Goal: Task Accomplishment & Management: Manage account settings

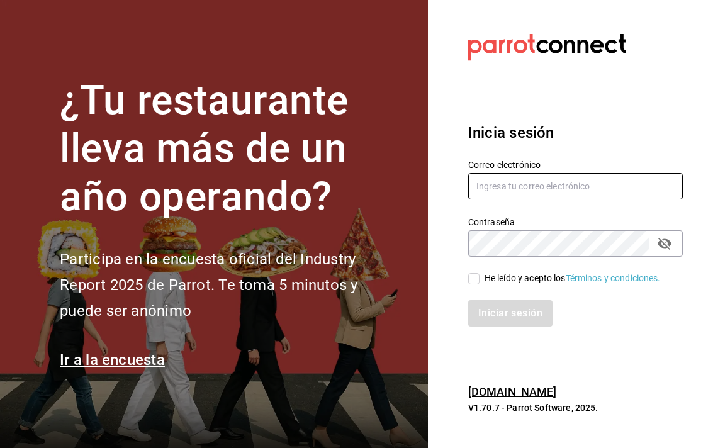
click at [569, 191] on input "text" at bounding box center [575, 186] width 215 height 26
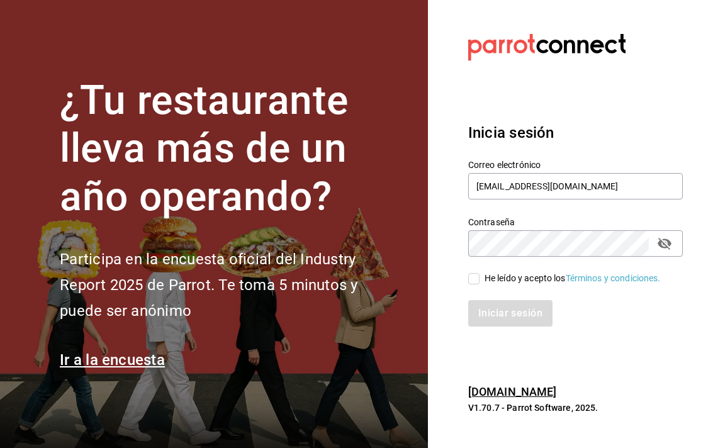
type input "[EMAIL_ADDRESS][DOMAIN_NAME]"
click at [470, 278] on input "He leído y acepto los Términos y condiciones." at bounding box center [473, 278] width 11 height 11
checkbox input "true"
click at [512, 303] on button "Iniciar sesión" at bounding box center [511, 313] width 86 height 26
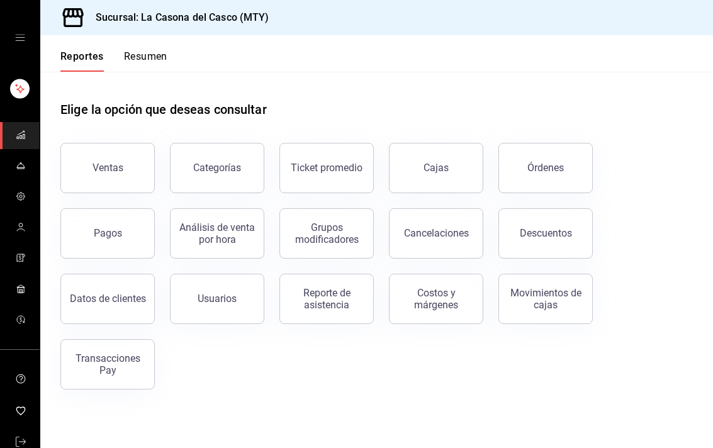
click at [560, 230] on div "Descuentos" at bounding box center [546, 233] width 52 height 12
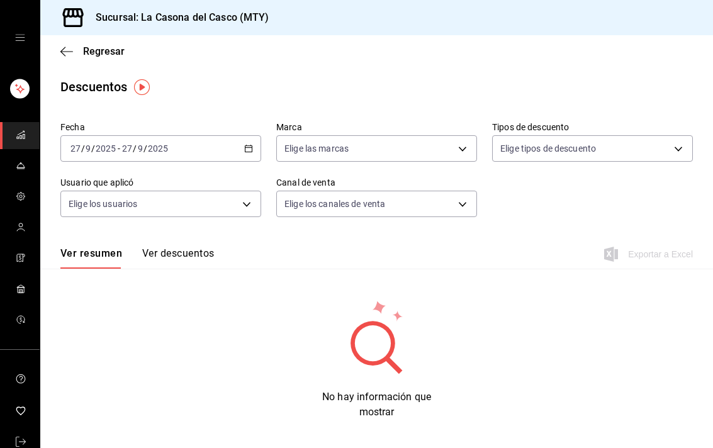
click at [63, 52] on icon "button" at bounding box center [66, 51] width 13 height 11
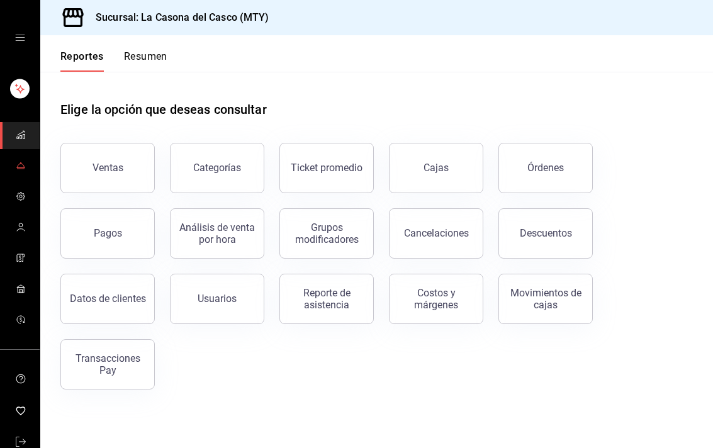
click at [10, 177] on link "mailbox folders" at bounding box center [20, 166] width 40 height 27
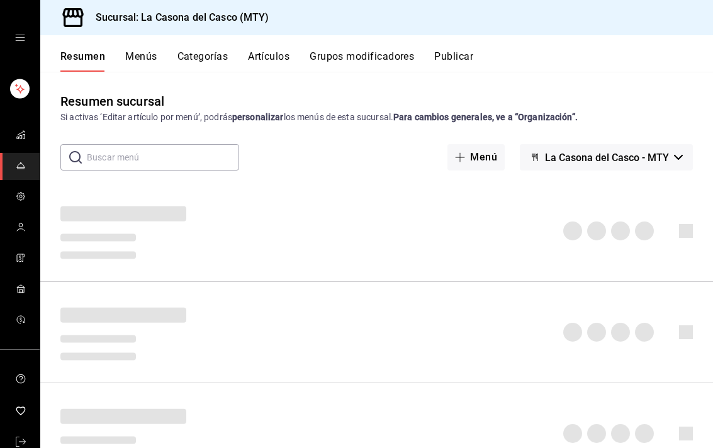
click at [18, 190] on span "mailbox folders" at bounding box center [21, 197] width 10 height 17
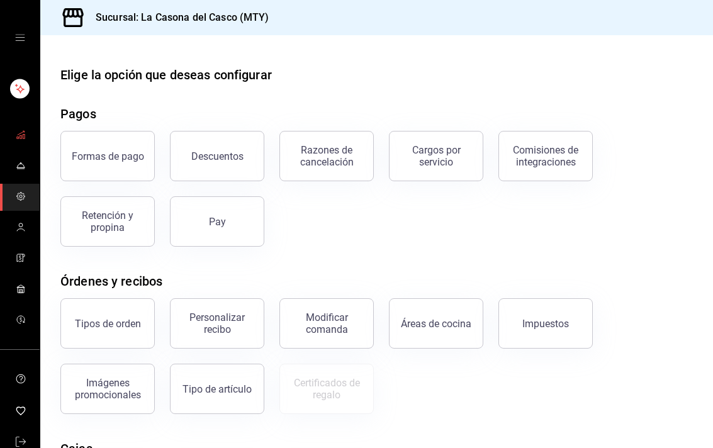
click at [11, 130] on link "mailbox folders" at bounding box center [20, 135] width 40 height 27
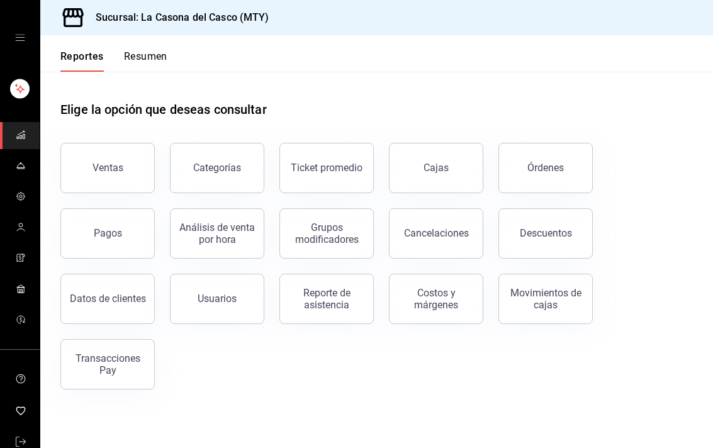
click at [551, 164] on div "Órdenes" at bounding box center [545, 168] width 37 height 12
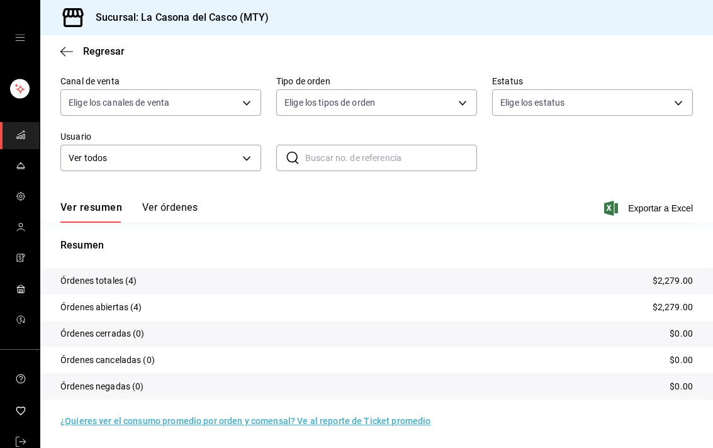
scroll to position [101, 0]
click at [160, 211] on button "Ver órdenes" at bounding box center [169, 211] width 55 height 21
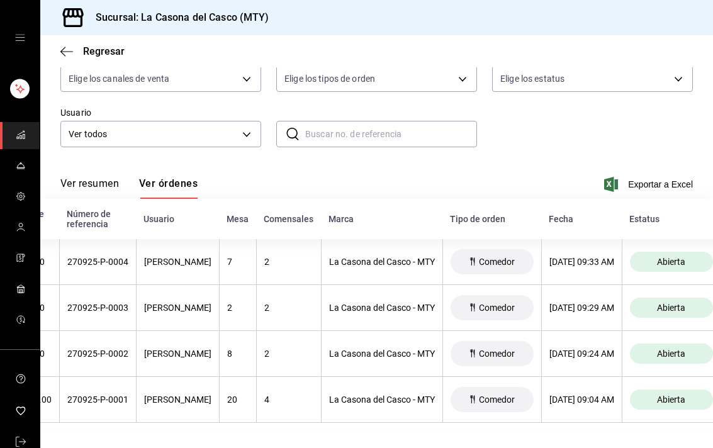
scroll to position [0, 86]
click at [614, 389] on th "[DATE] 09:04 AM" at bounding box center [583, 400] width 81 height 46
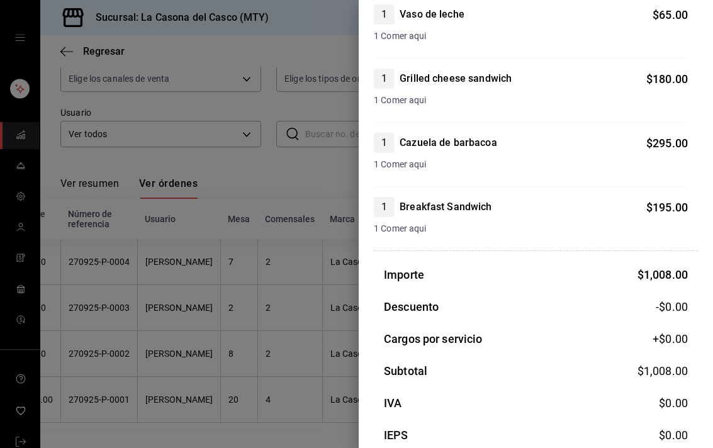
scroll to position [361, 0]
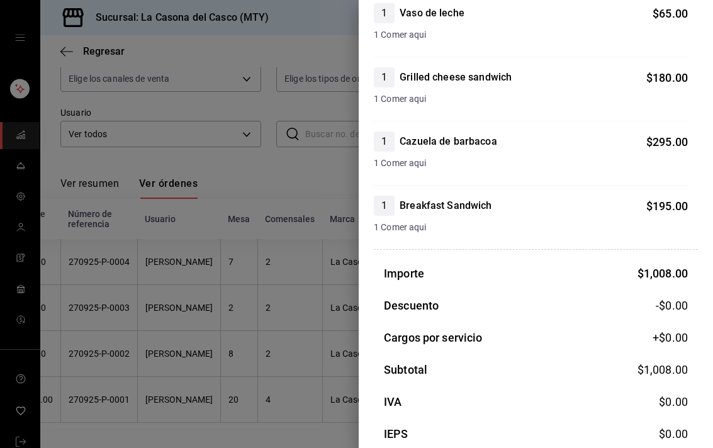
click at [69, 217] on div at bounding box center [356, 224] width 713 height 448
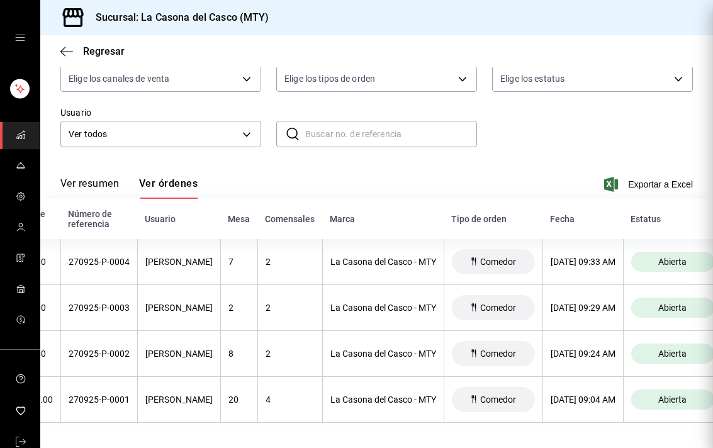
scroll to position [0, 0]
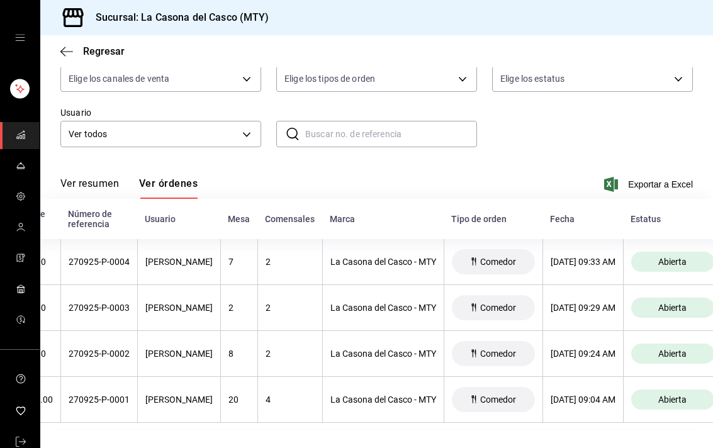
click at [60, 50] on icon "button" at bounding box center [66, 51] width 13 height 11
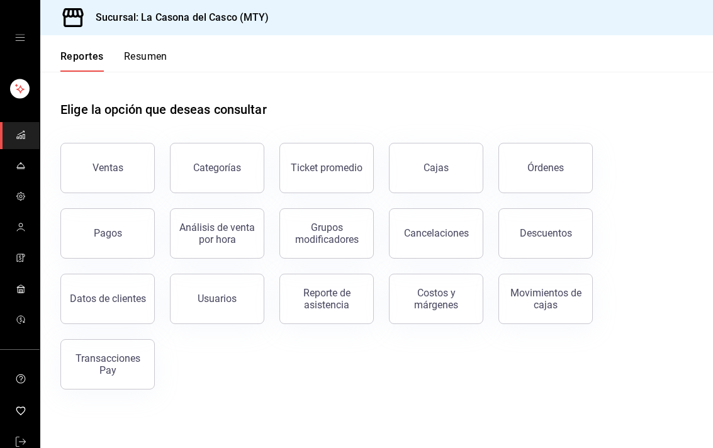
click at [568, 166] on button "Órdenes" at bounding box center [545, 168] width 94 height 50
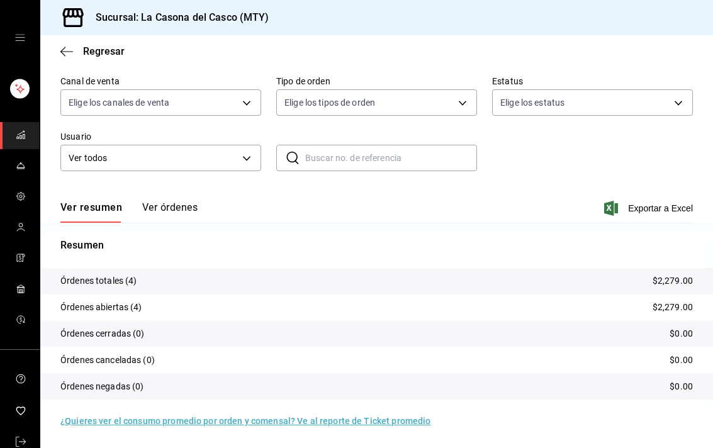
click at [162, 205] on button "Ver órdenes" at bounding box center [169, 211] width 55 height 21
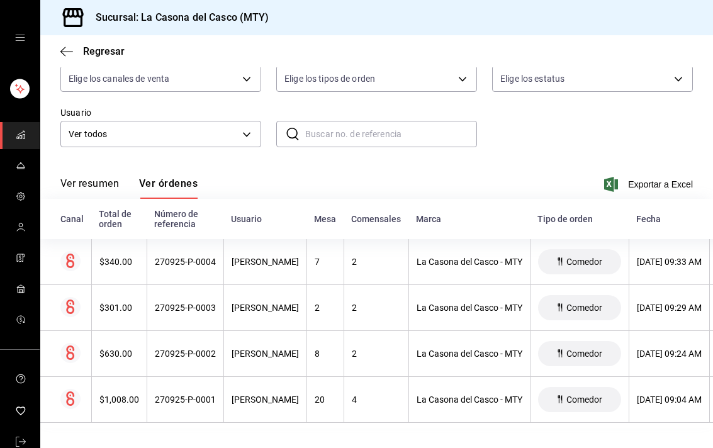
scroll to position [127, 0]
click at [564, 261] on icon at bounding box center [559, 262] width 10 height 10
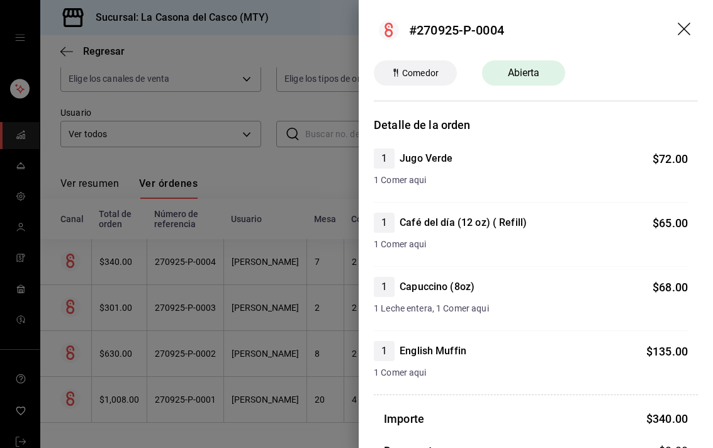
scroll to position [0, 0]
click at [548, 67] on span "Abierta" at bounding box center [523, 72] width 47 height 15
click at [688, 31] on icon "drag" at bounding box center [685, 30] width 15 height 15
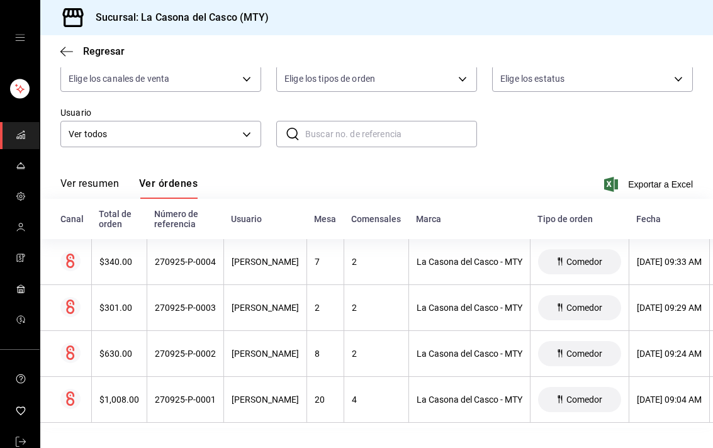
click at [62, 53] on icon "button" at bounding box center [66, 51] width 13 height 11
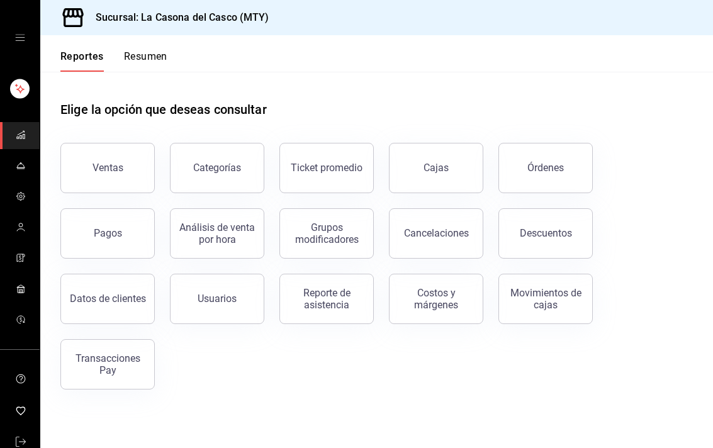
click at [565, 229] on div "Descuentos" at bounding box center [546, 233] width 52 height 12
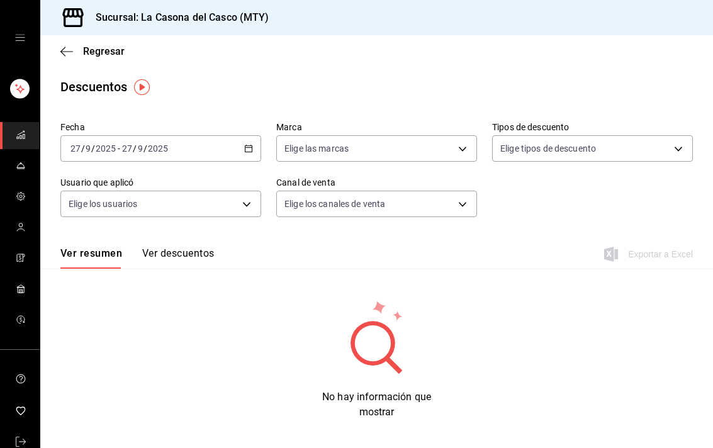
click at [162, 249] on button "Ver descuentos" at bounding box center [178, 257] width 72 height 21
click at [55, 51] on div "Regresar" at bounding box center [376, 51] width 673 height 32
click at [23, 200] on icon "mailbox folders" at bounding box center [21, 196] width 10 height 10
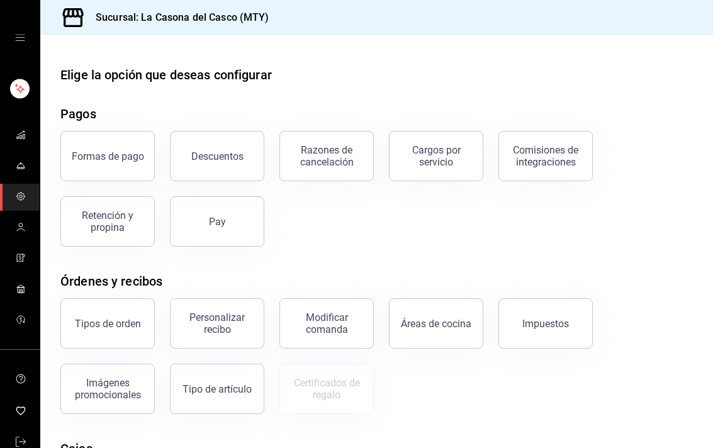
click at [185, 166] on button "Descuentos" at bounding box center [217, 156] width 94 height 50
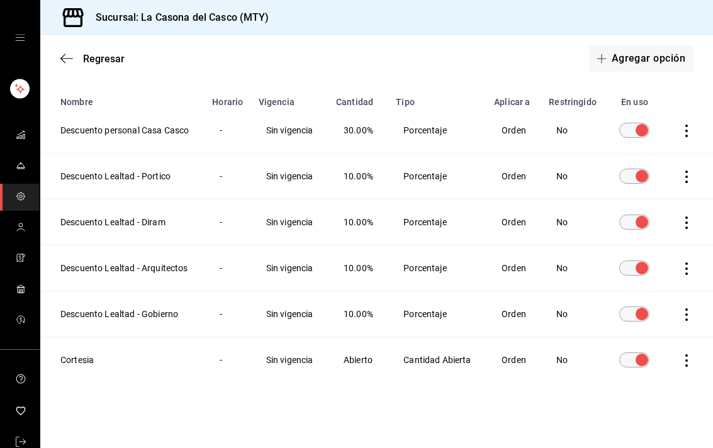
scroll to position [92, 0]
click at [650, 39] on div "Regresar Agregar opción" at bounding box center [376, 58] width 673 height 47
click at [654, 49] on button "Agregar opción" at bounding box center [641, 58] width 104 height 26
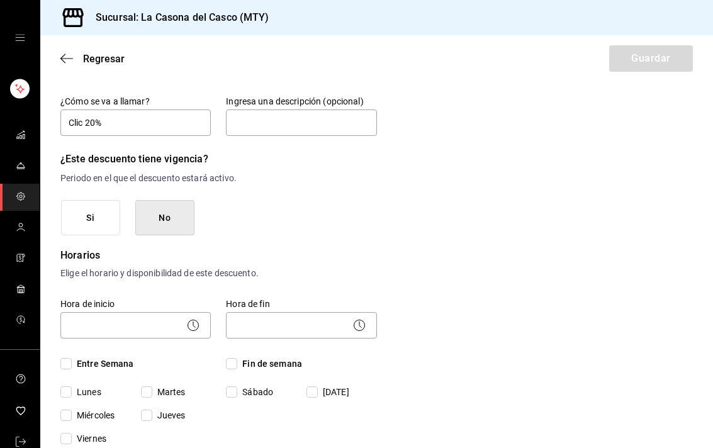
type input "Clic 20%"
click at [284, 104] on label "Ingresa una descripción (opcional)" at bounding box center [301, 101] width 150 height 9
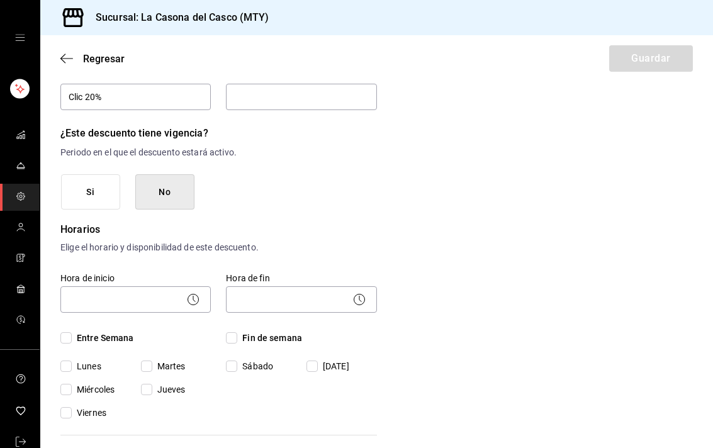
click at [181, 176] on button "No" at bounding box center [164, 192] width 59 height 36
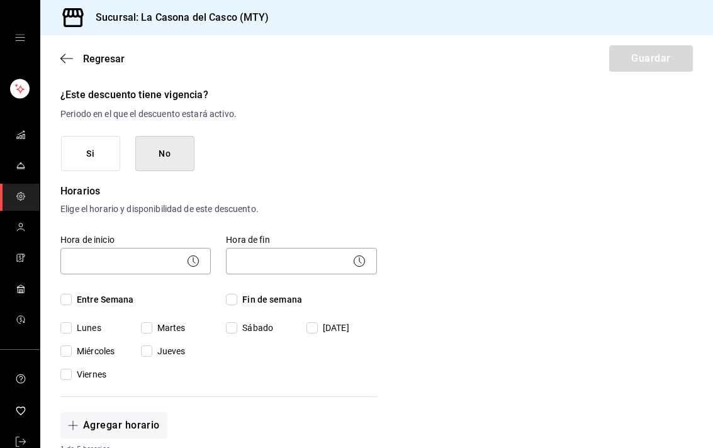
scroll to position [158, 0]
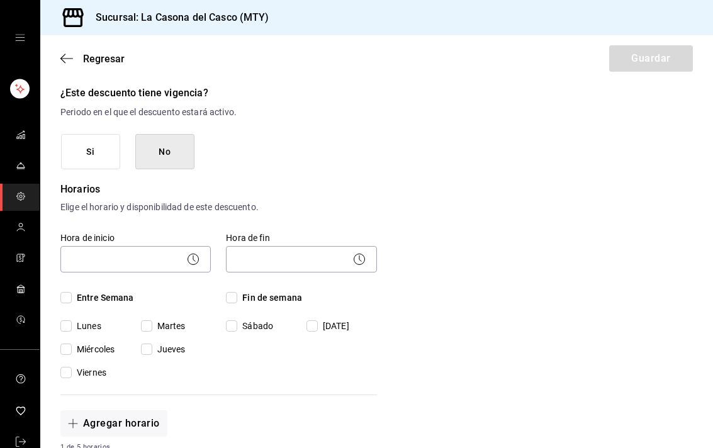
click at [158, 261] on body "Sucursal: La Casona [PERSON_NAME] (MTY) Regresar Guardar Nuevo descuento ¿Dónde…" at bounding box center [356, 224] width 713 height 448
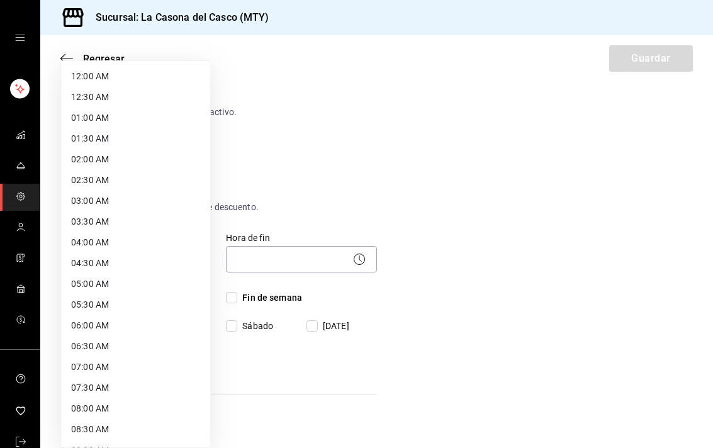
click at [177, 73] on li "12:00 AM" at bounding box center [135, 76] width 149 height 21
type input "00:00"
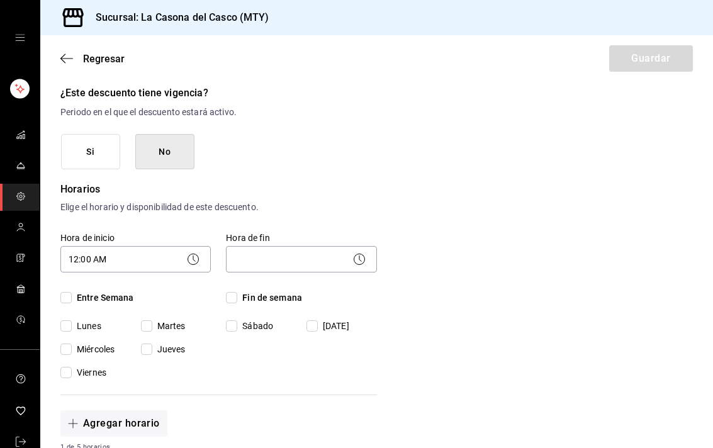
click at [301, 258] on body "Sucursal: La Casona [PERSON_NAME] (MTY) Regresar Guardar Nuevo descuento ¿Dónde…" at bounding box center [356, 224] width 713 height 448
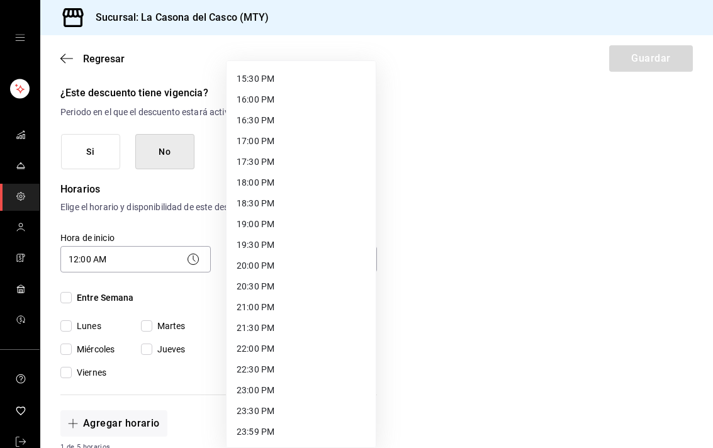
scroll to position [641, 0]
click at [268, 418] on li "23:30 PM" at bounding box center [301, 411] width 149 height 21
type input "23:30"
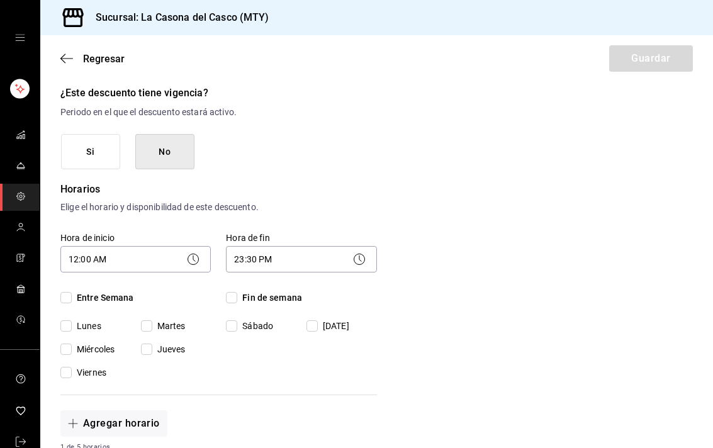
click at [133, 293] on label "Entre Semana" at bounding box center [135, 297] width 150 height 13
click at [72, 293] on input "Entre Semana" at bounding box center [65, 297] width 11 height 11
checkbox input "true"
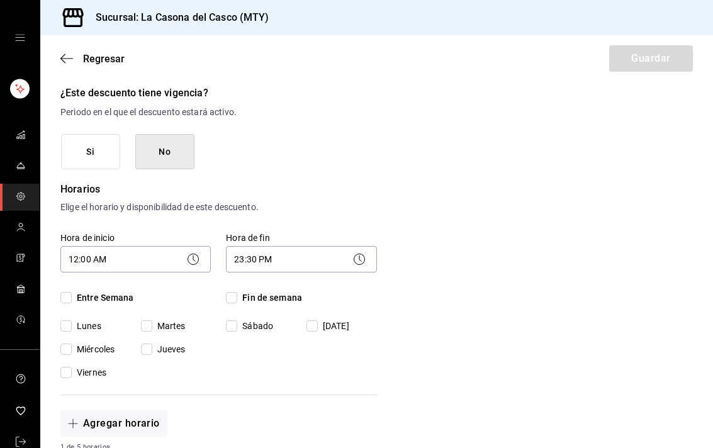
checkbox input "true"
click at [285, 294] on span "Fin de semana" at bounding box center [269, 297] width 65 height 13
click at [237, 294] on input "Fin de semana" at bounding box center [231, 297] width 11 height 11
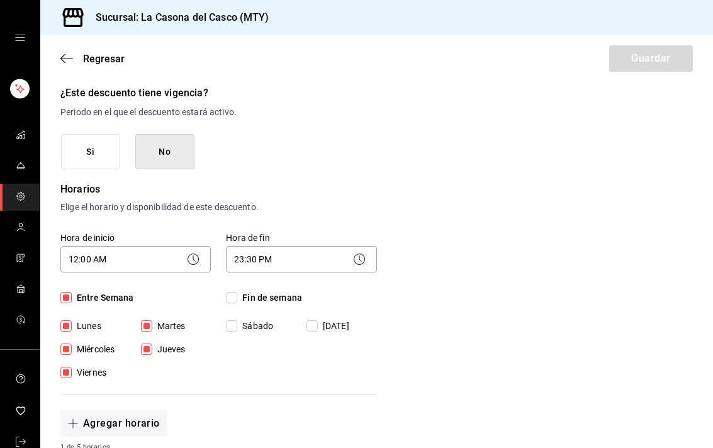
checkbox input "true"
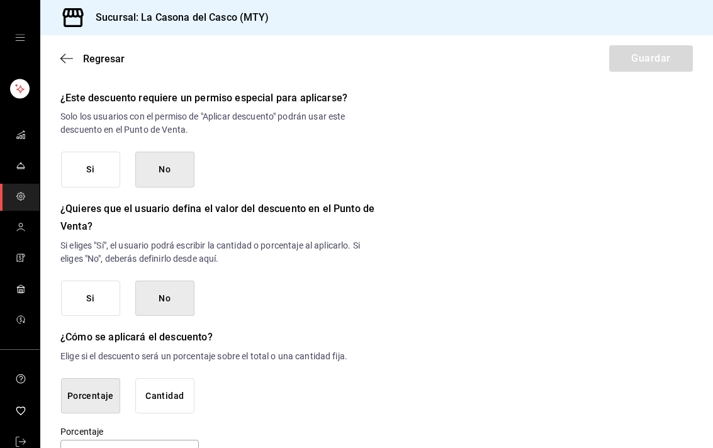
scroll to position [536, 0]
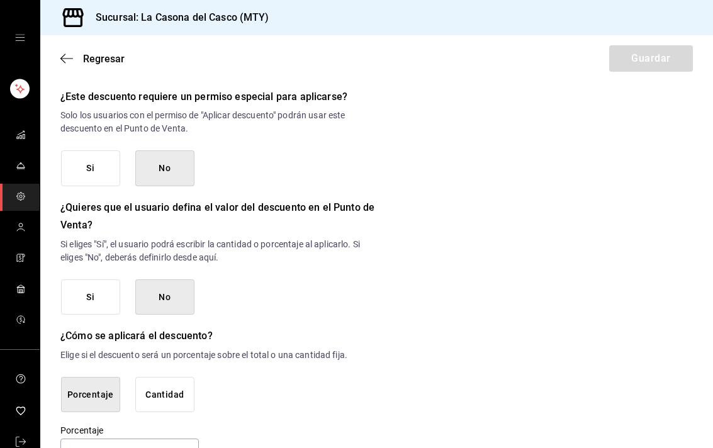
click at [110, 162] on button "Si" at bounding box center [90, 168] width 59 height 36
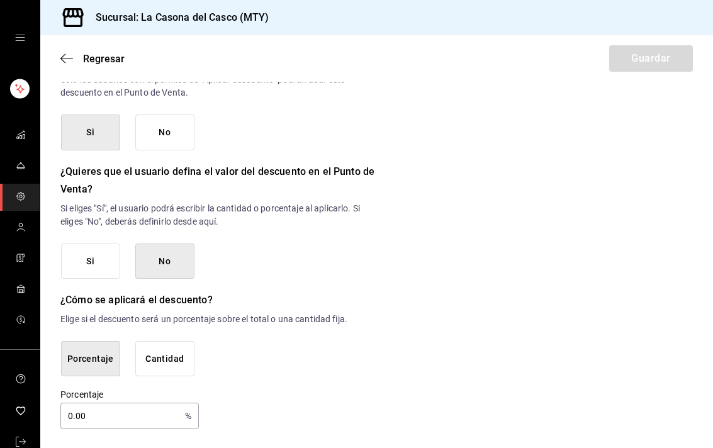
scroll to position [571, 0]
click at [137, 403] on input "0.00" at bounding box center [120, 415] width 120 height 25
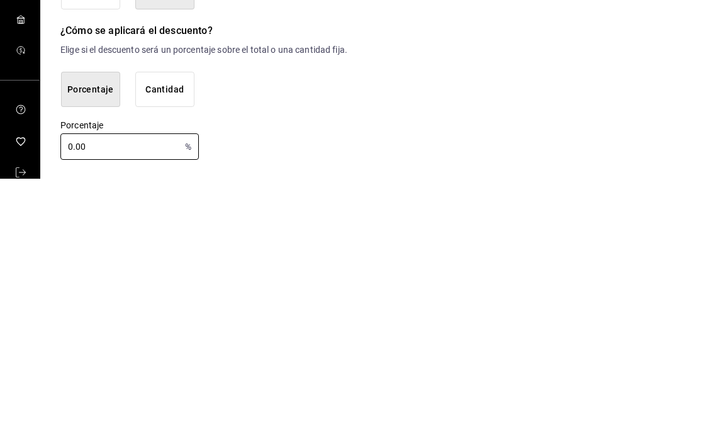
click at [166, 403] on input "0.00" at bounding box center [120, 415] width 120 height 25
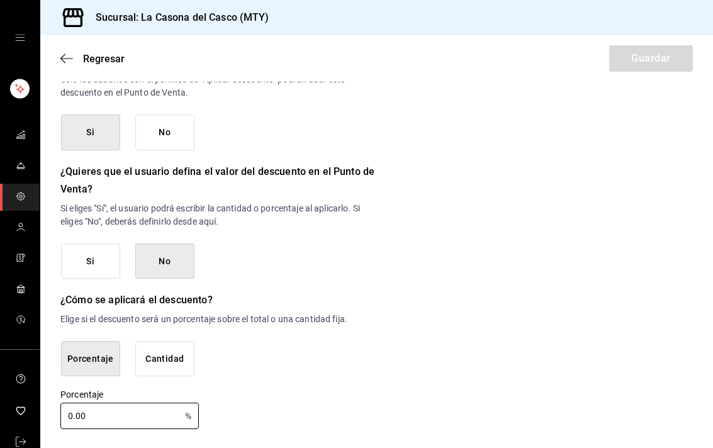
click at [178, 354] on button "Cantidad" at bounding box center [164, 359] width 59 height 36
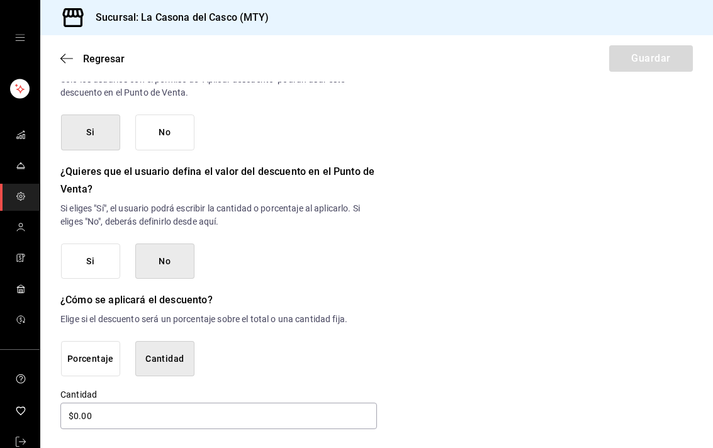
click at [106, 347] on button "Porcentaje" at bounding box center [90, 359] width 59 height 36
click at [182, 403] on div "0.00 % Porcentaje" at bounding box center [129, 416] width 138 height 26
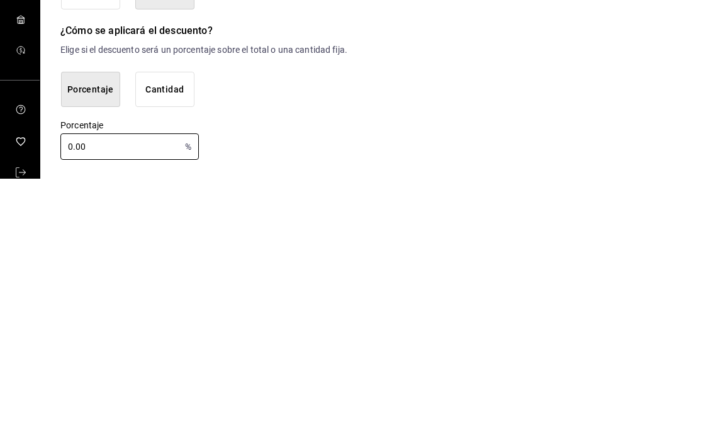
type input "0.0"
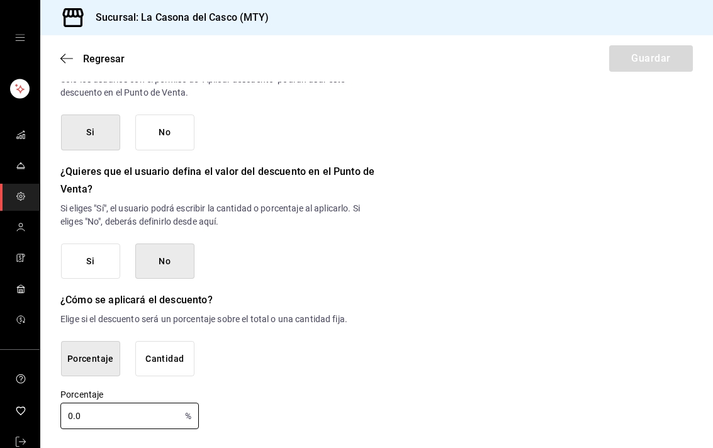
scroll to position [569, 0]
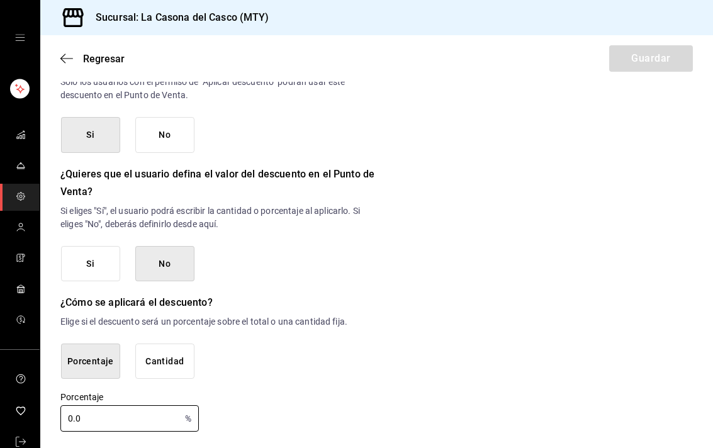
click at [78, 260] on button "Si" at bounding box center [90, 264] width 59 height 36
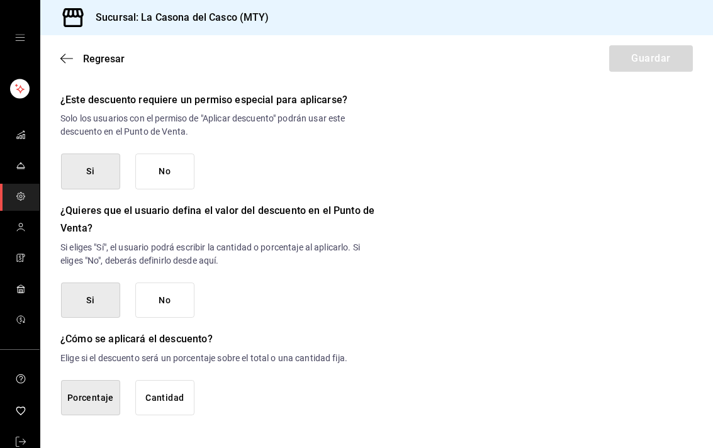
scroll to position [531, 0]
click at [155, 301] on button "No" at bounding box center [164, 302] width 59 height 36
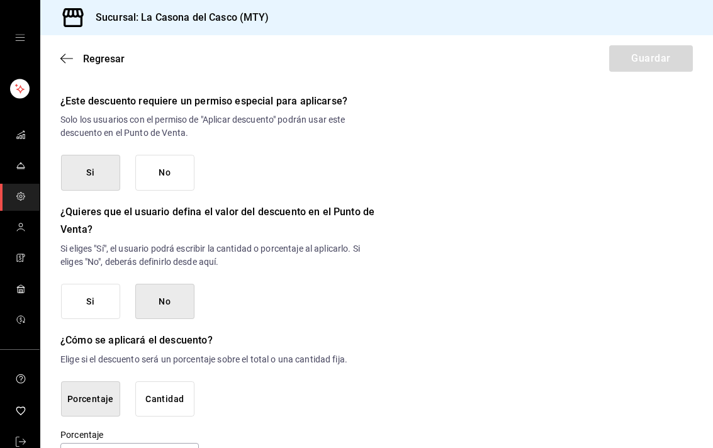
click at [159, 174] on button "No" at bounding box center [164, 173] width 59 height 36
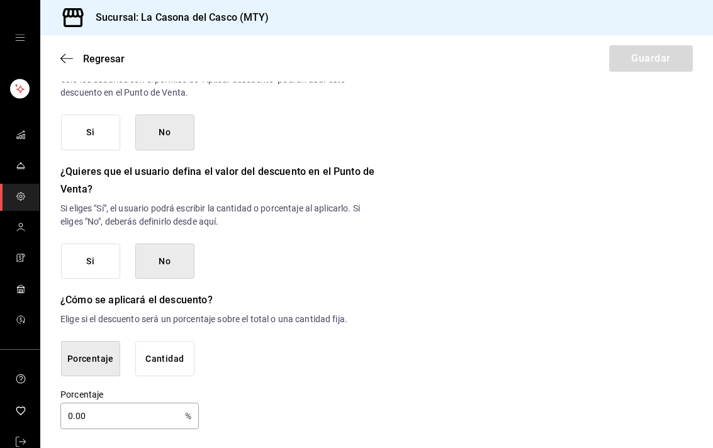
scroll to position [571, 0]
click at [84, 415] on input "0.00" at bounding box center [120, 415] width 120 height 25
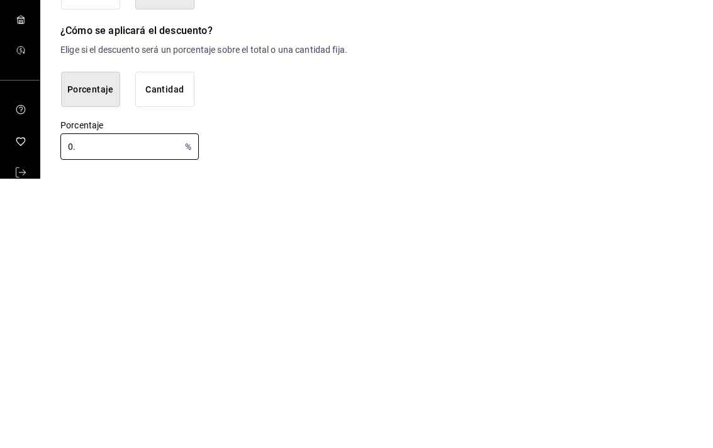
type input "0"
type input "20"
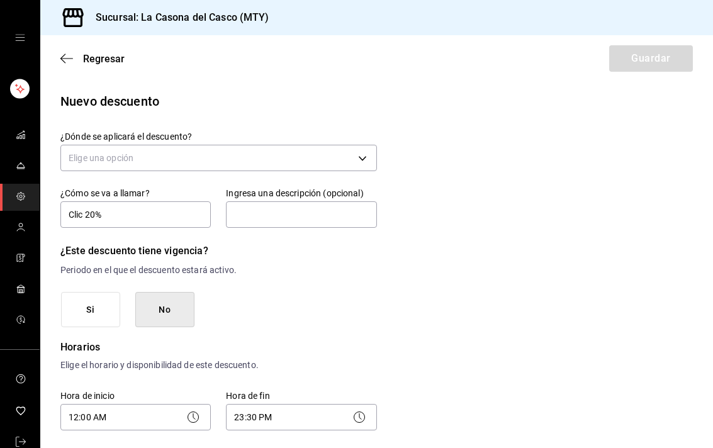
scroll to position [0, 0]
click at [114, 156] on body "Sucursal: La Casona [PERSON_NAME] (MTY) Regresar Guardar Nuevo descuento ¿Dónde…" at bounding box center [356, 224] width 713 height 448
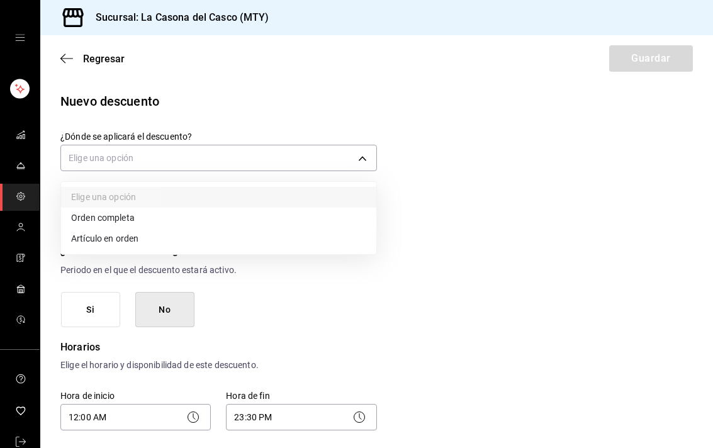
click at [87, 216] on li "Orden completa" at bounding box center [218, 218] width 315 height 21
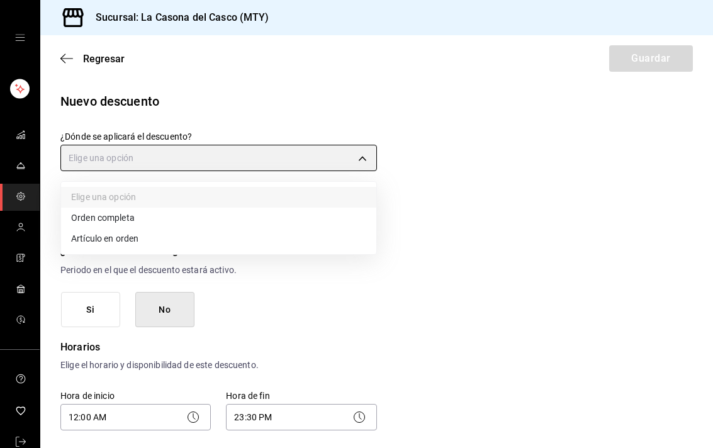
type input "ORDER"
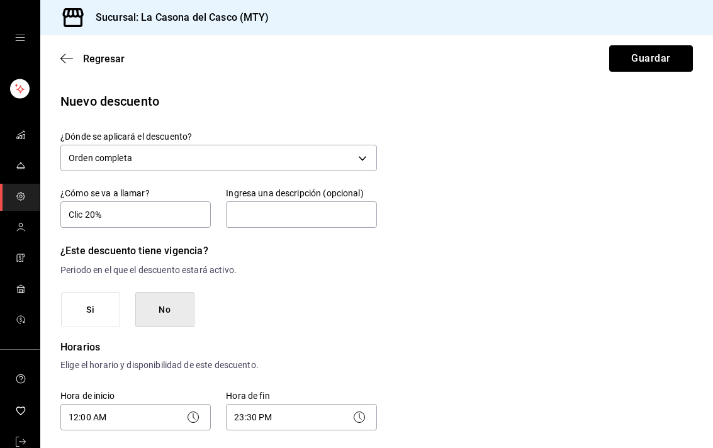
click at [678, 55] on button "Guardar" at bounding box center [651, 58] width 84 height 26
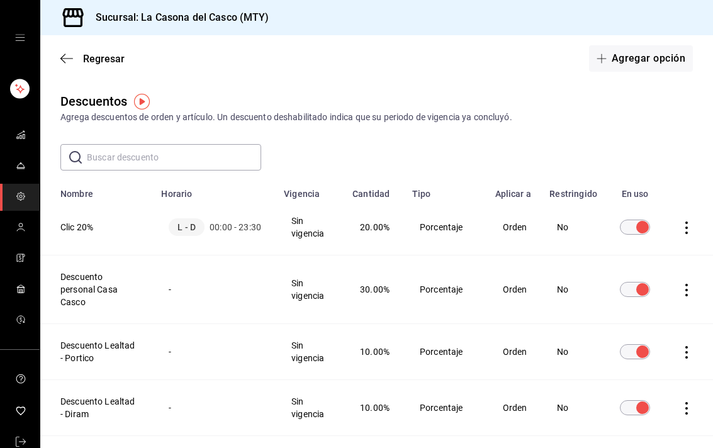
click at [699, 223] on td "discountsTable" at bounding box center [689, 228] width 48 height 56
click at [688, 227] on icon "actions" at bounding box center [686, 228] width 13 height 13
click at [664, 205] on li "Duplicar" at bounding box center [640, 209] width 106 height 35
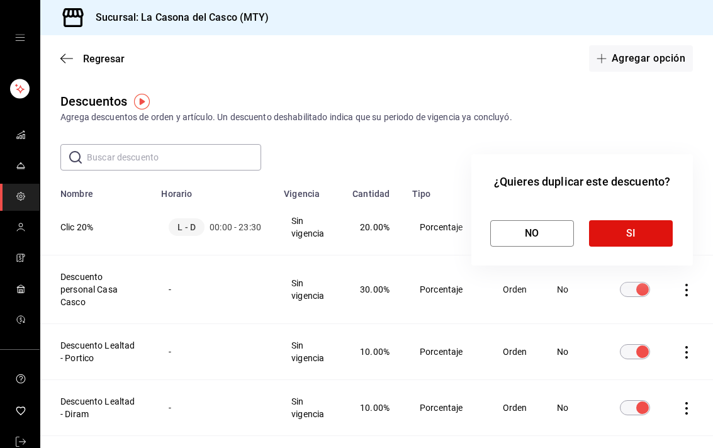
click at [82, 234] on div at bounding box center [356, 224] width 713 height 448
click at [541, 234] on button "NO" at bounding box center [532, 233] width 84 height 26
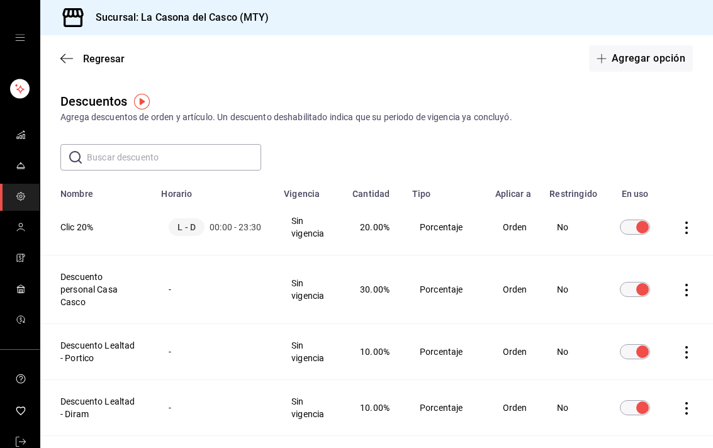
click at [87, 230] on th "Clic 20%" at bounding box center [96, 228] width 113 height 56
click at [78, 221] on th "Clic 20%" at bounding box center [96, 228] width 113 height 56
click at [188, 224] on span "L - D" at bounding box center [187, 227] width 36 height 18
click at [680, 232] on td "discountsTable" at bounding box center [689, 228] width 48 height 56
click at [680, 229] on icon "actions" at bounding box center [686, 228] width 13 height 13
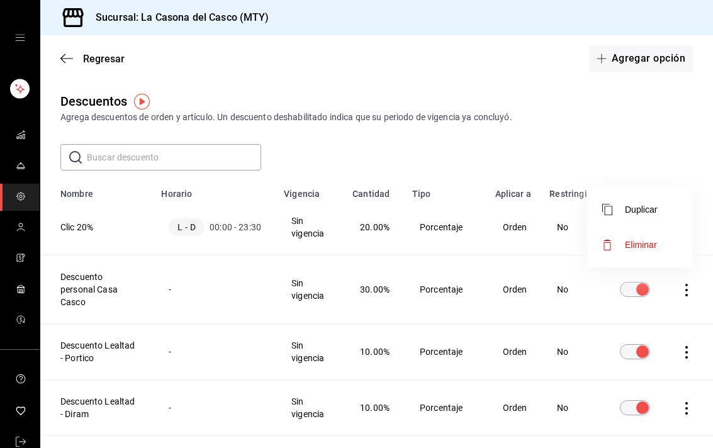
click at [624, 307] on div at bounding box center [356, 224] width 713 height 448
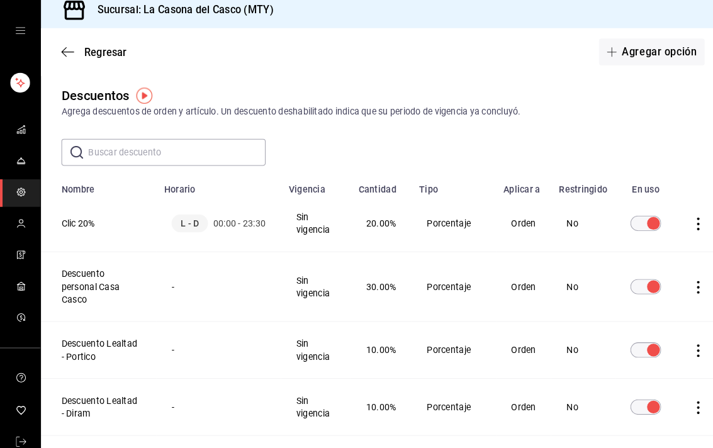
click at [196, 218] on span "L - D" at bounding box center [187, 227] width 36 height 18
click at [84, 218] on th "Clic 20%" at bounding box center [96, 228] width 113 height 56
click at [69, 53] on span "Regresar" at bounding box center [92, 59] width 64 height 12
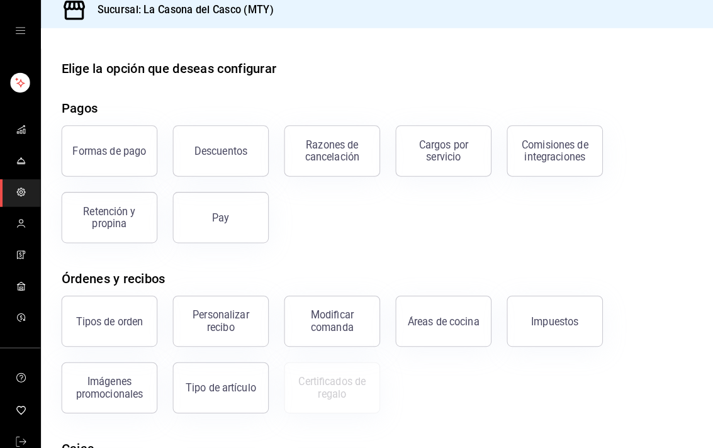
click at [193, 151] on div "Descuentos" at bounding box center [217, 156] width 52 height 12
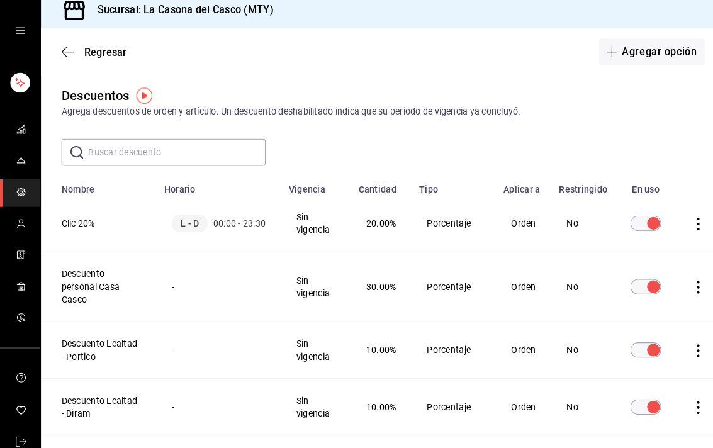
click at [73, 223] on th "Clic 20%" at bounding box center [96, 228] width 113 height 56
click at [657, 53] on button "Agregar opción" at bounding box center [641, 58] width 104 height 26
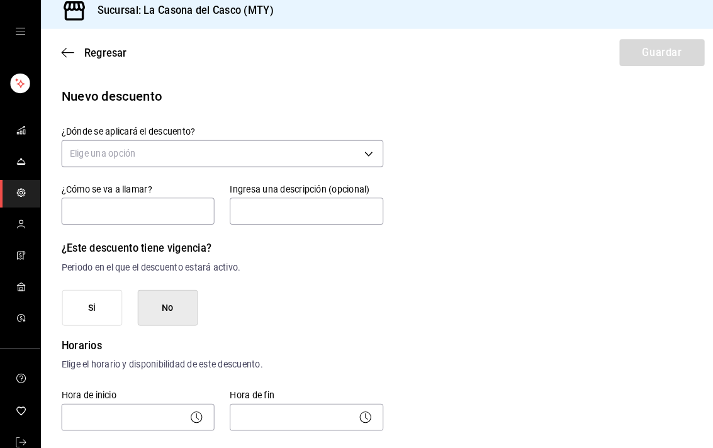
click at [57, 50] on div "Regresar Guardar" at bounding box center [376, 58] width 673 height 47
click at [75, 53] on span "Regresar" at bounding box center [92, 59] width 64 height 12
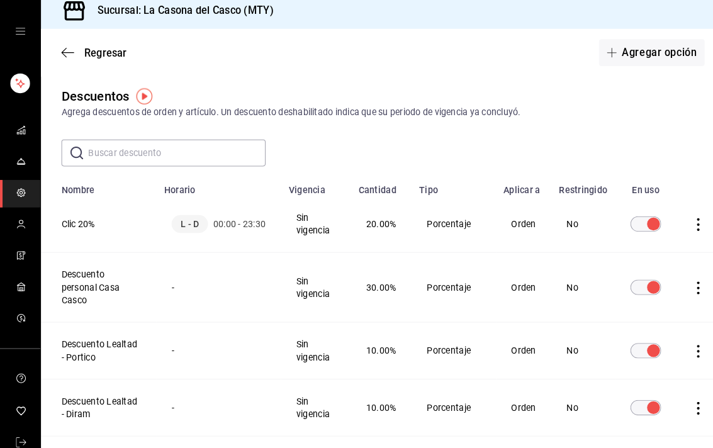
click at [559, 214] on td "No" at bounding box center [573, 228] width 63 height 56
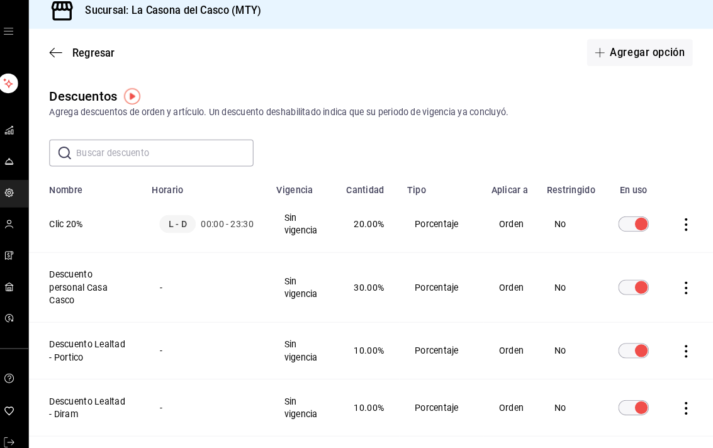
click at [683, 213] on td "discountsTable" at bounding box center [689, 228] width 48 height 56
click at [680, 222] on icon "actions" at bounding box center [686, 228] width 13 height 13
click at [678, 220] on div at bounding box center [356, 224] width 713 height 448
click at [685, 222] on icon "actions" at bounding box center [686, 228] width 3 height 13
click at [627, 233] on span "Eliminar" at bounding box center [629, 238] width 32 height 10
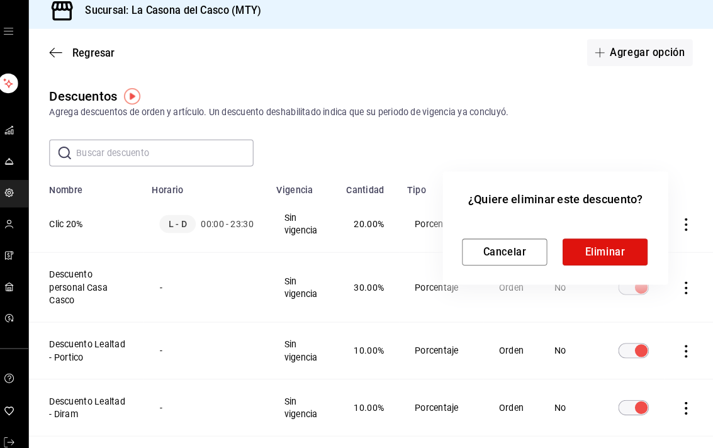
click at [605, 245] on button "Eliminar" at bounding box center [607, 255] width 84 height 26
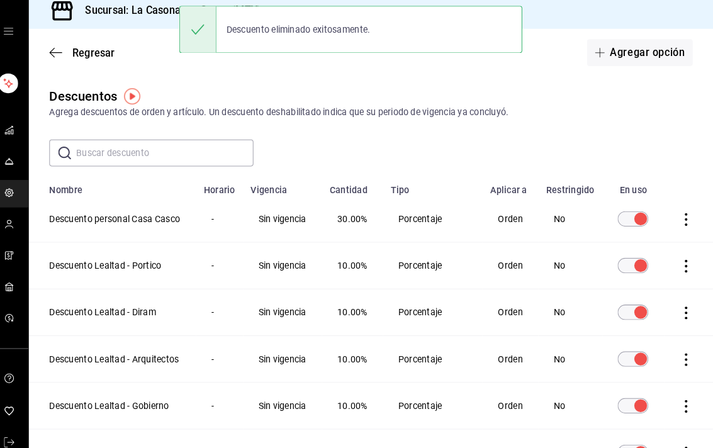
click at [655, 64] on button "Agregar opción" at bounding box center [641, 58] width 104 height 26
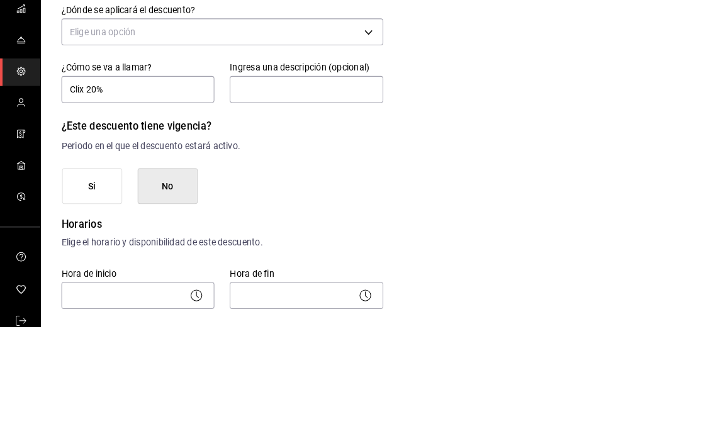
type input "Clix 20%"
click at [82, 33] on body "Sucursal: La Casona [PERSON_NAME] (MTY) Regresar Guardar Nuevo descuento ¿Dónde…" at bounding box center [356, 224] width 713 height 448
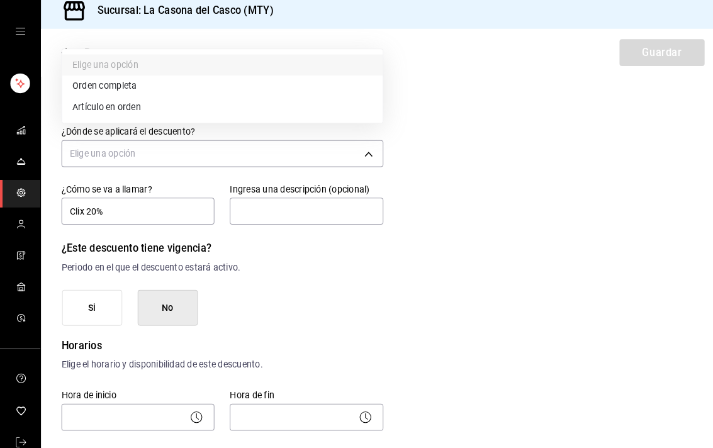
click at [90, 138] on div at bounding box center [356, 224] width 713 height 448
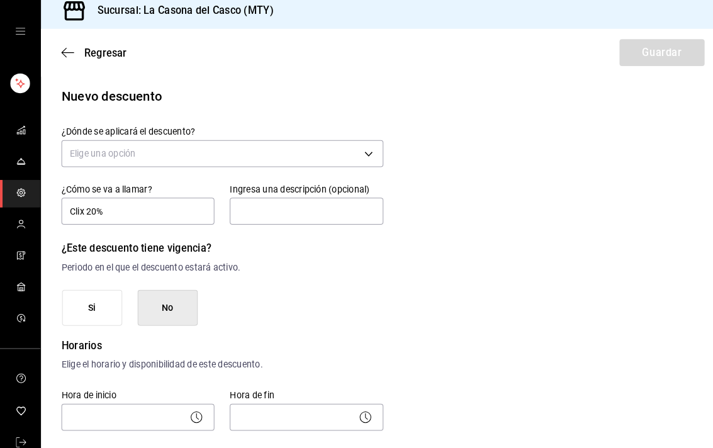
click at [87, 149] on body "Sucursal: La Casona [PERSON_NAME] (MTY) Regresar Guardar Nuevo descuento ¿Dónde…" at bounding box center [356, 224] width 713 height 448
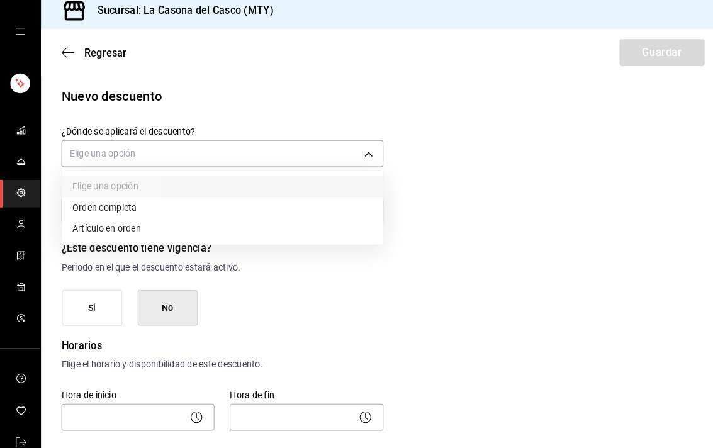
click at [91, 203] on li "Orden completa" at bounding box center [218, 211] width 315 height 21
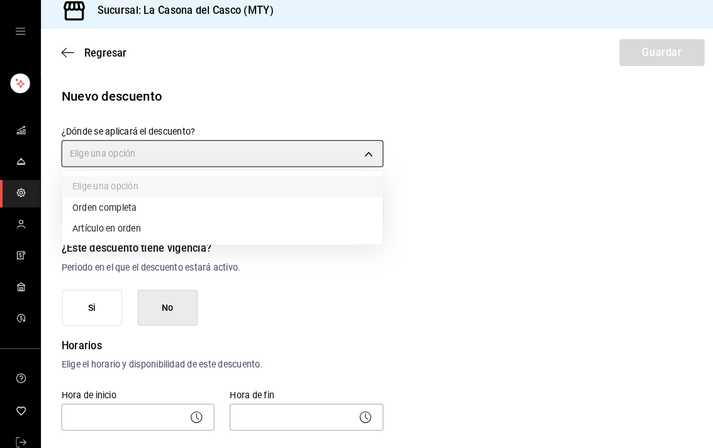
type input "ORDER"
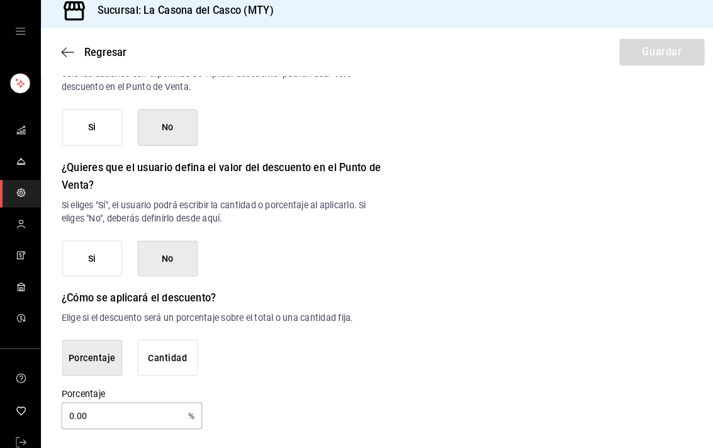
scroll to position [571, 0]
click at [99, 403] on input "0.00" at bounding box center [120, 415] width 120 height 25
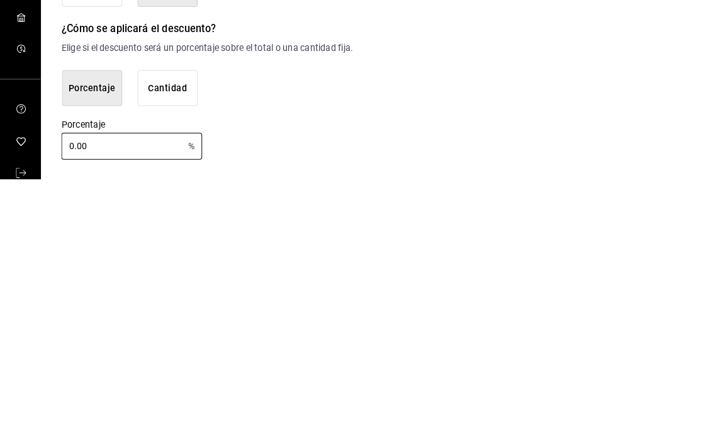
click at [96, 403] on input "0.00" at bounding box center [120, 415] width 120 height 25
type input "0"
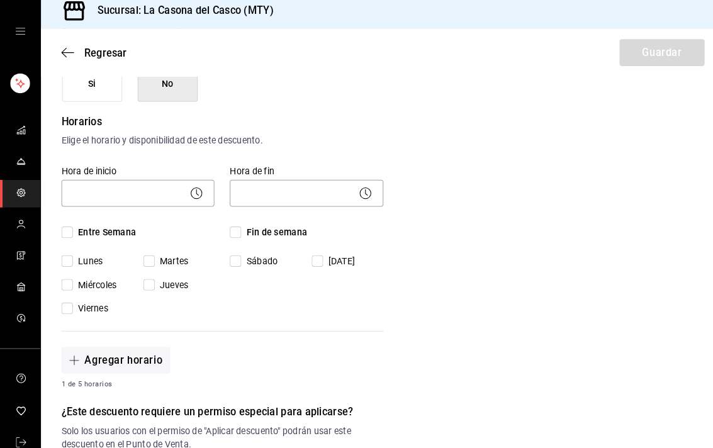
scroll to position [220, 0]
type input "20"
click at [63, 230] on input "Entre Semana" at bounding box center [65, 235] width 11 height 11
checkbox input "true"
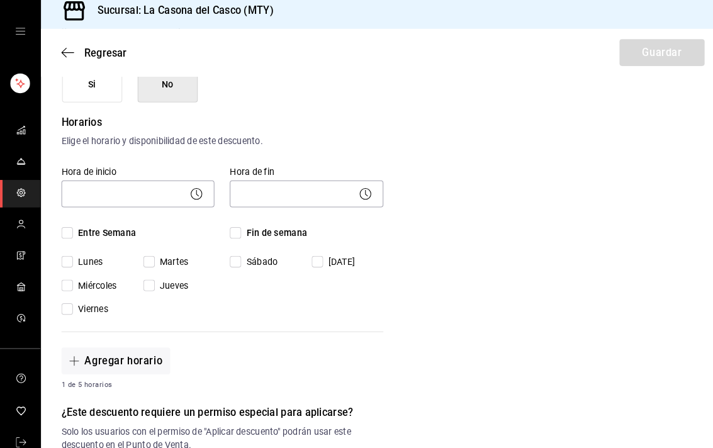
checkbox input "true"
click at [78, 230] on span "Entre Semana" at bounding box center [103, 236] width 62 height 13
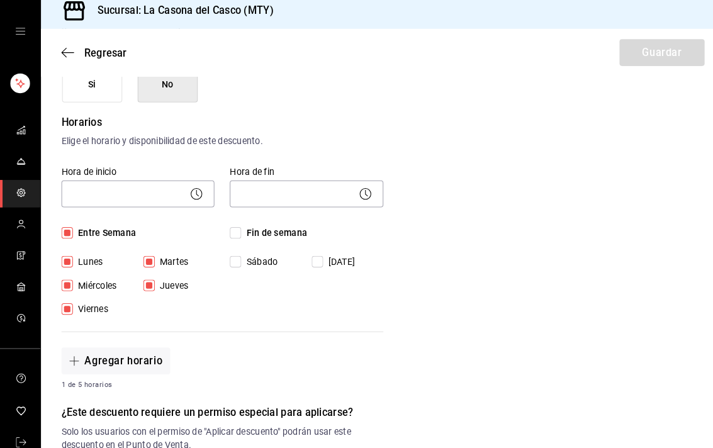
click at [72, 230] on input "Entre Semana" at bounding box center [65, 235] width 11 height 11
checkbox input "false"
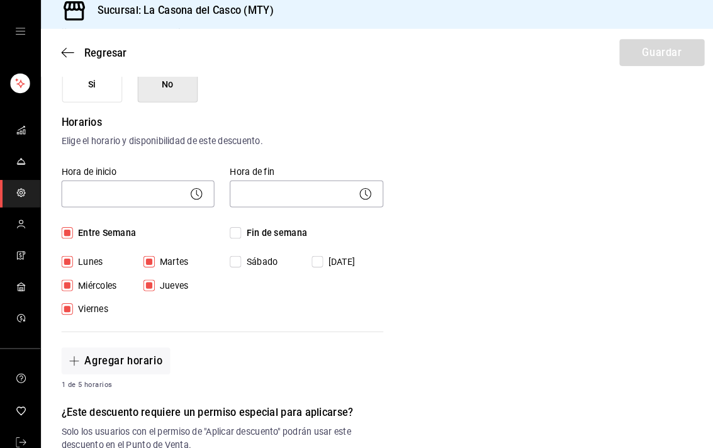
checkbox input "false"
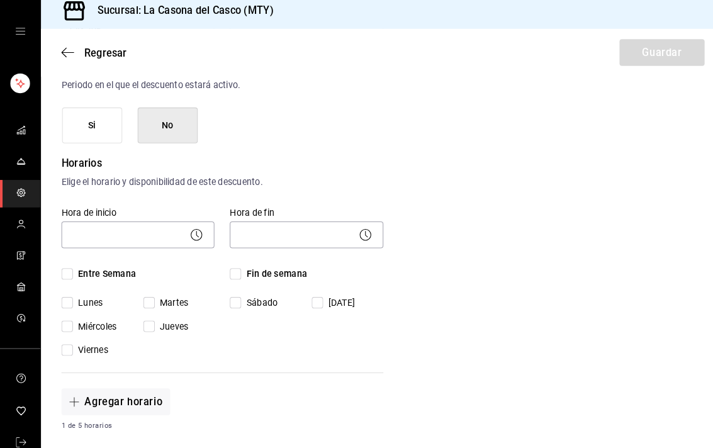
scroll to position [177, 0]
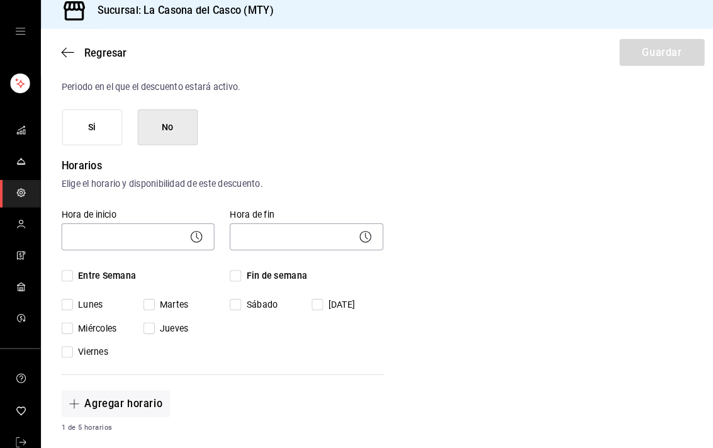
click at [72, 272] on span "Entre Semana" at bounding box center [103, 278] width 62 height 13
click at [72, 273] on input "Entre Semana" at bounding box center [65, 278] width 11 height 11
checkbox input "true"
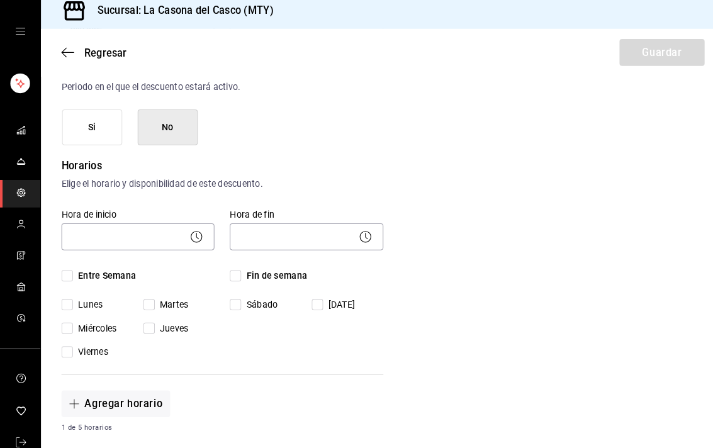
checkbox input "true"
click at [227, 274] on input "Fin de semana" at bounding box center [231, 278] width 11 height 11
checkbox input "true"
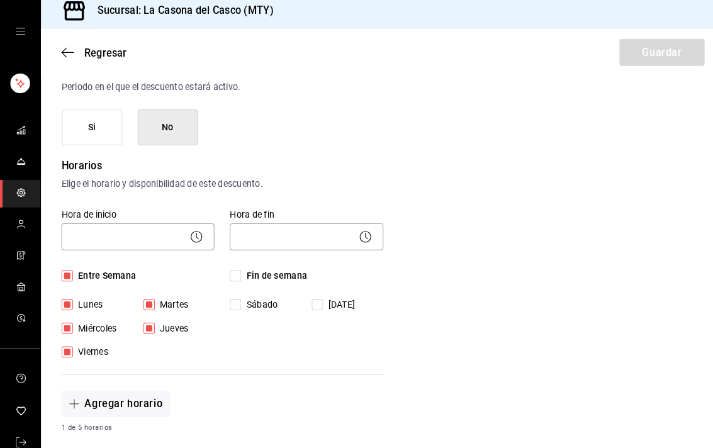
checkbox input "true"
click at [106, 220] on body "Sucursal: La Casona [PERSON_NAME] (MTY) Regresar Guardar Nuevo descuento ¿Dónde…" at bounding box center [356, 224] width 713 height 448
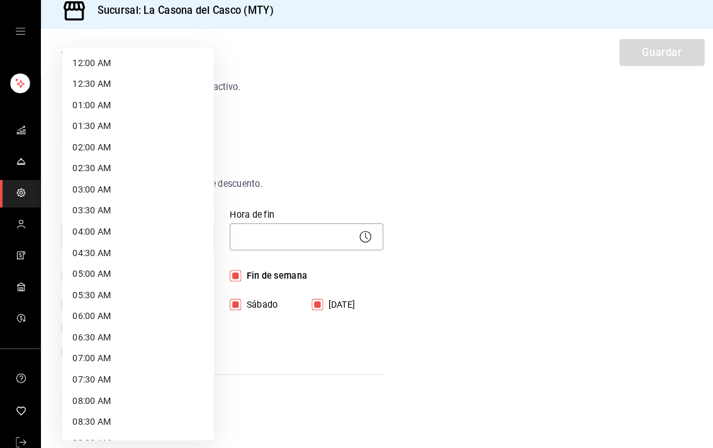
click at [84, 68] on li "12:00 AM" at bounding box center [135, 69] width 149 height 21
type input "00:00"
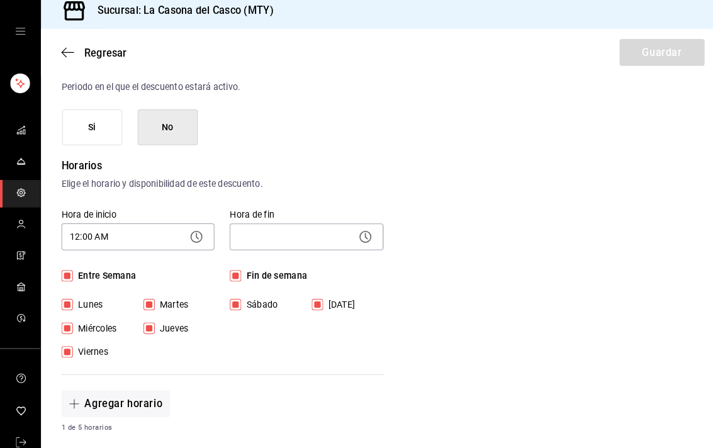
click at [256, 242] on body "Sucursal: La Casona [PERSON_NAME] (MTY) Regresar Guardar Nuevo descuento ¿Dónde…" at bounding box center [356, 224] width 713 height 448
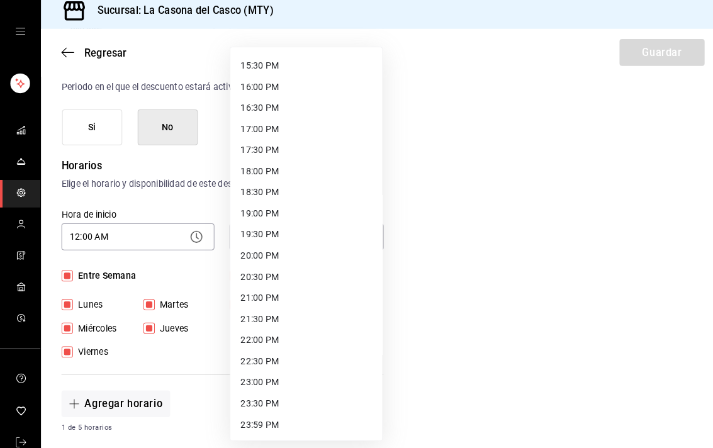
scroll to position [641, 0]
click at [245, 414] on li "23:59 PM" at bounding box center [301, 424] width 149 height 21
type input "23:59"
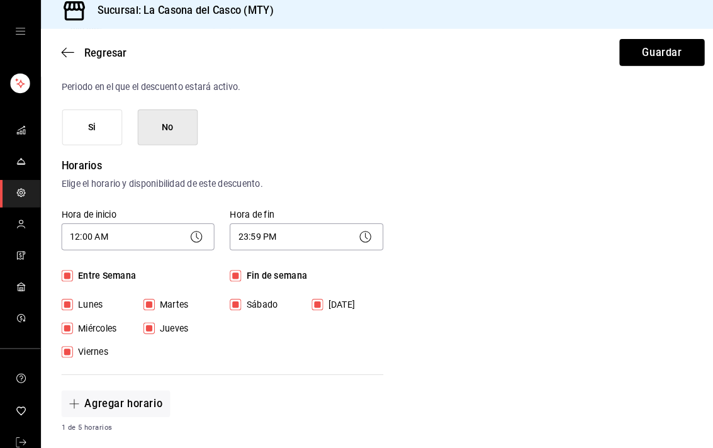
click at [670, 47] on button "Guardar" at bounding box center [651, 58] width 84 height 26
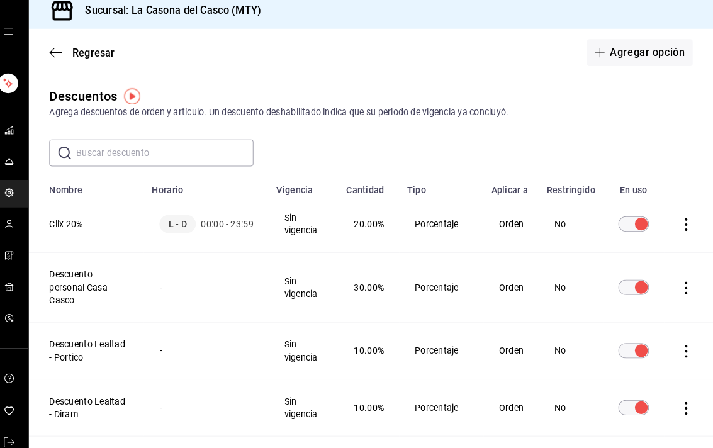
click at [60, 54] on icon "button" at bounding box center [66, 58] width 13 height 11
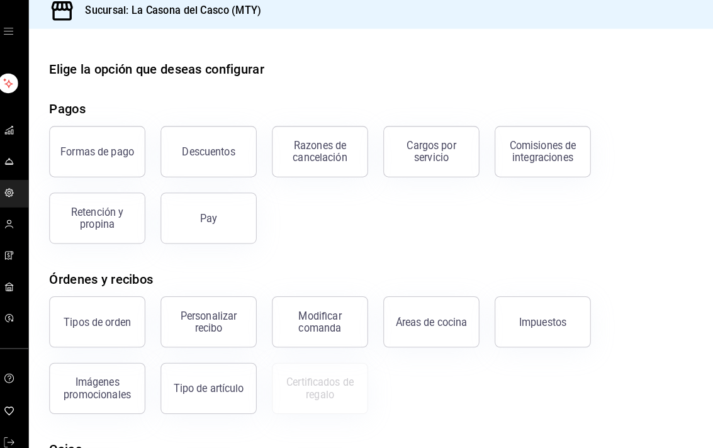
click at [296, 317] on div "Modificar comanda" at bounding box center [327, 324] width 78 height 24
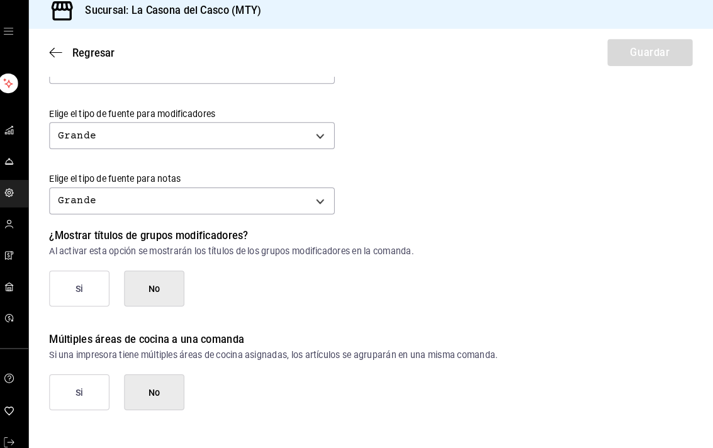
scroll to position [548, 0]
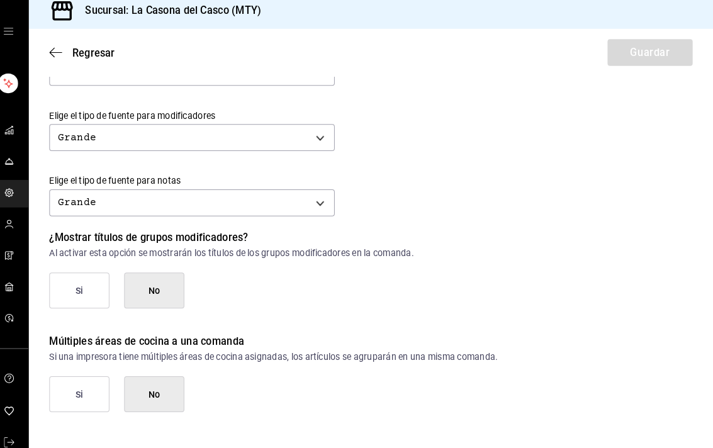
click at [60, 53] on icon "button" at bounding box center [66, 58] width 13 height 11
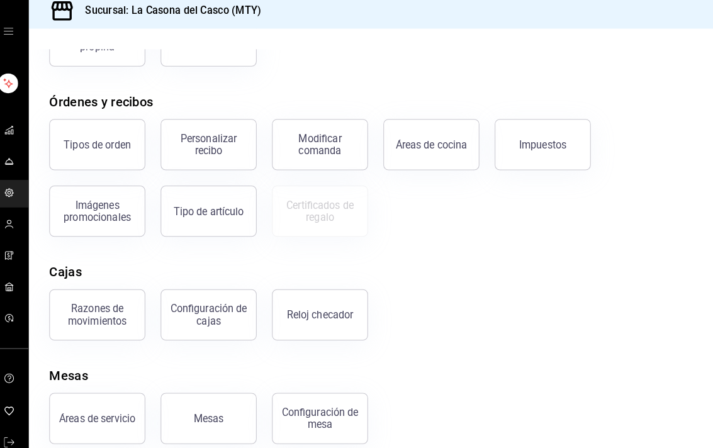
scroll to position [171, 0]
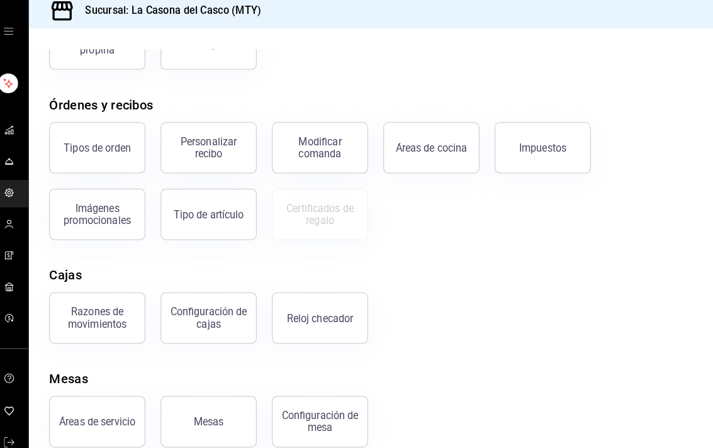
click at [178, 152] on div "Personalizar recibo" at bounding box center [217, 152] width 78 height 24
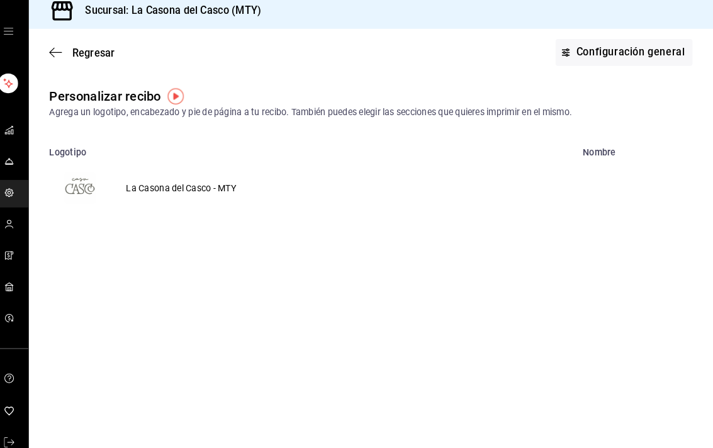
click at [135, 184] on td "La Casona del Casco - MTY" at bounding box center [190, 192] width 138 height 60
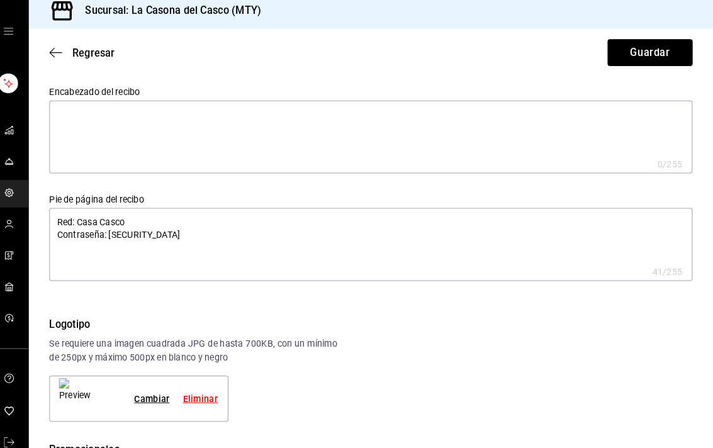
type textarea "x"
click at [65, 213] on textarea "Red: Casa Casco Contraseña: [SECURITY_DATA]" at bounding box center [376, 247] width 633 height 72
type textarea "x"
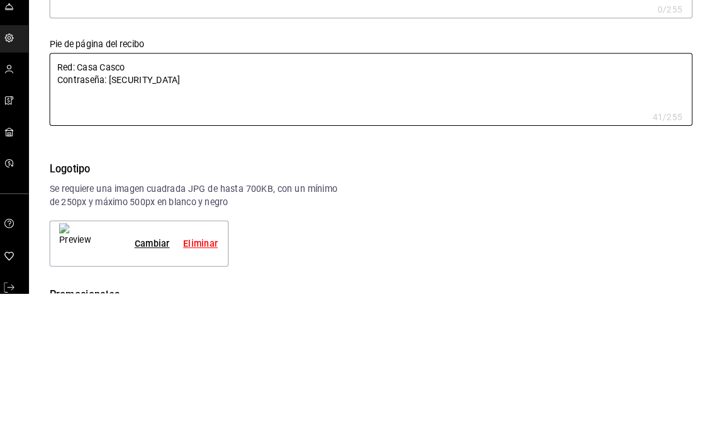
type textarea "Re: Casa Casco Contraseña: [SECURITY_DATA]"
type textarea "x"
type textarea "R: Casa Casco Contraseña: [SECURITY_DATA]"
type textarea "x"
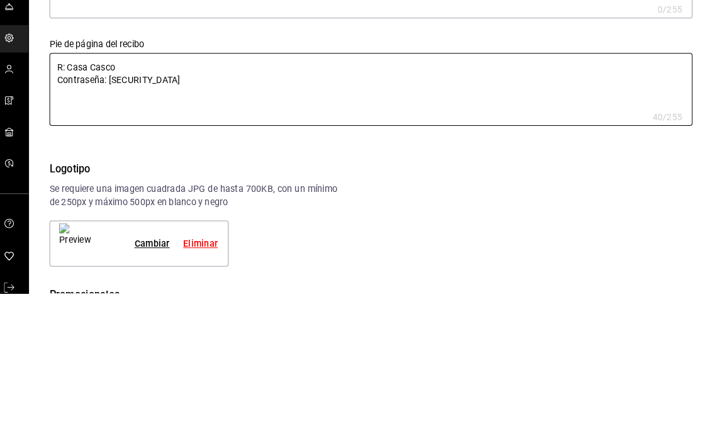
type textarea "x"
type textarea ": Casa Casco Contraseña: [SECURITY_DATA]"
type textarea "x"
type textarea "I: Casa Casco Contraseña: [SECURITY_DATA]"
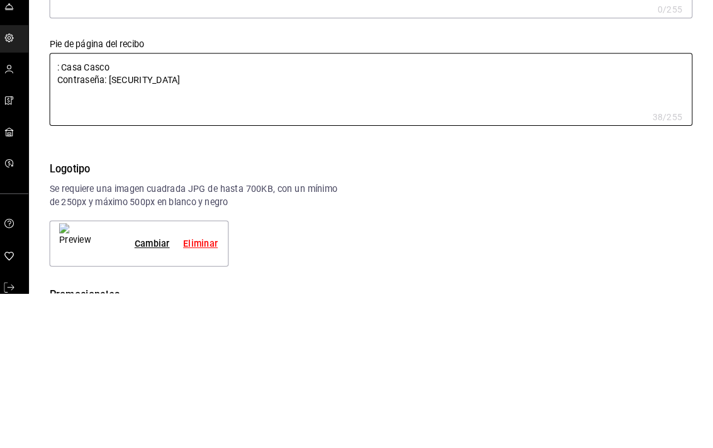
type textarea "x"
type textarea "In: Casa Casco Contraseña: [SECURITY_DATA]"
type textarea "x"
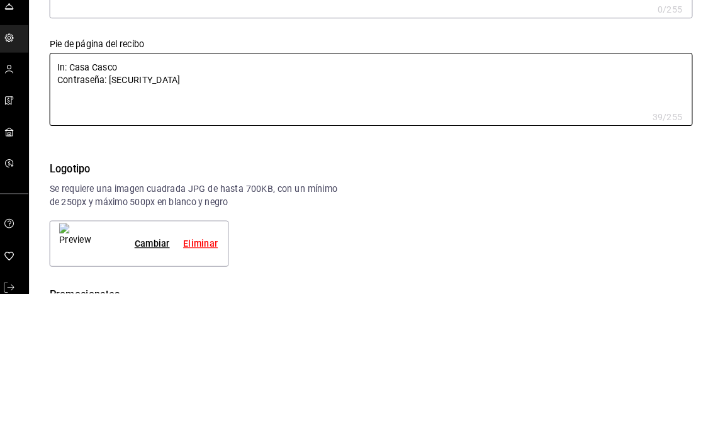
type textarea "Int: Casa Casco Contraseña: [SECURITY_DATA]"
type textarea "x"
type textarea "Inte: Casa Casco Contraseña: [SECURITY_DATA]"
type textarea "x"
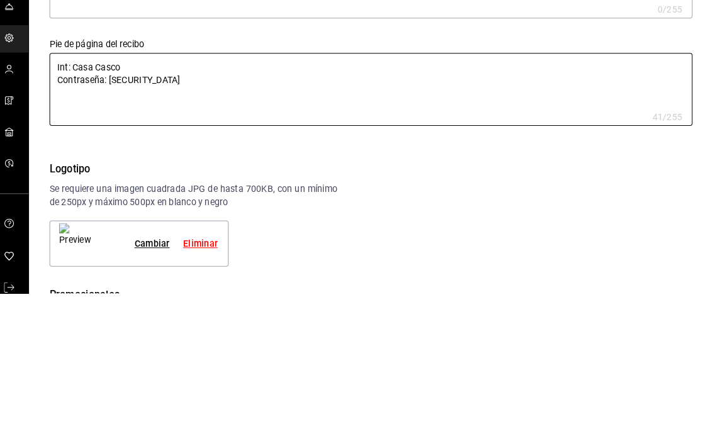
type textarea "x"
type textarea "Inter: Casa Casco Contraseña: [SECURITY_DATA]"
type textarea "x"
type textarea "Intern: Casa Casco Contraseña: [SECURITY_DATA]"
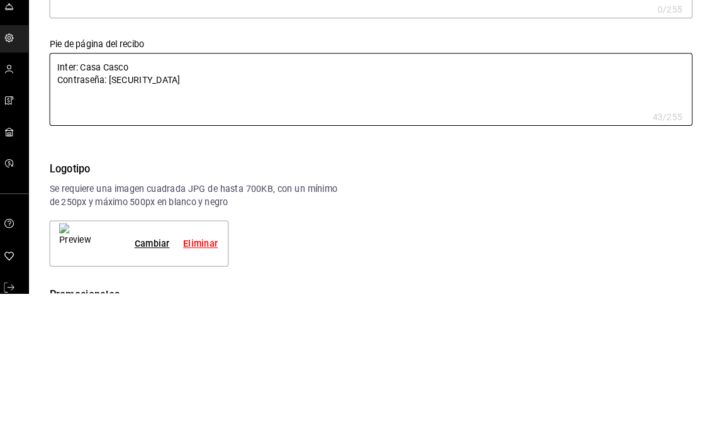
type textarea "x"
type textarea "Interne: Casa Casco Contraseña: [SECURITY_DATA]"
type textarea "x"
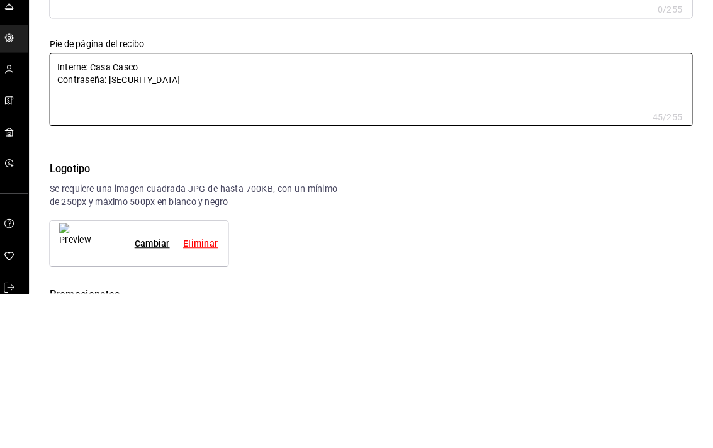
type textarea "Internet: Casa Casco Contraseña: [SECURITY_DATA]"
type textarea "x"
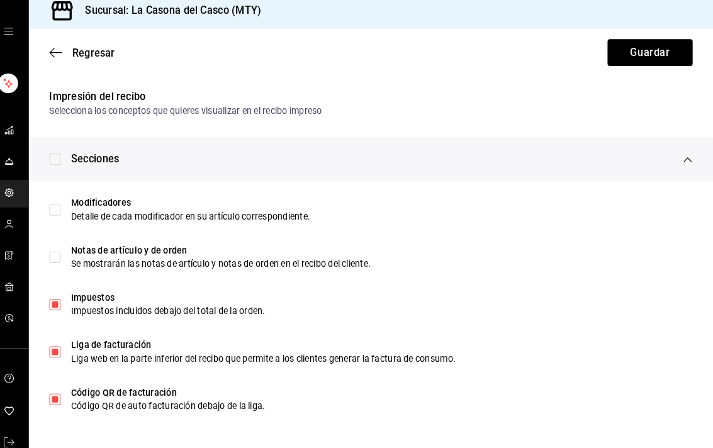
scroll to position [629, 0]
type textarea "Internet: Casa Casco Contraseña: [SECURITY_DATA]"
click at [658, 46] on button "Guardar" at bounding box center [651, 58] width 84 height 26
type textarea "x"
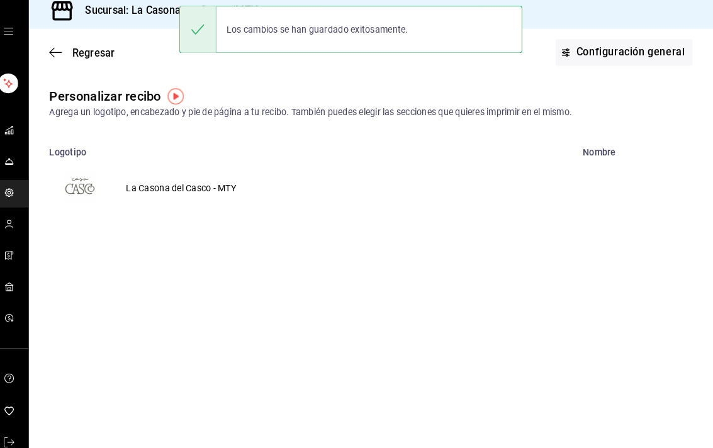
click at [43, 53] on div "Regresar Configuración general" at bounding box center [376, 58] width 673 height 47
click at [60, 58] on icon "button" at bounding box center [66, 58] width 13 height 1
